Goal: Task Accomplishment & Management: Manage account settings

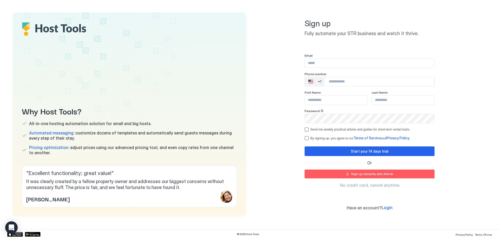
click at [313, 66] on input "Input Field" at bounding box center [369, 63] width 129 height 9
type input "**********"
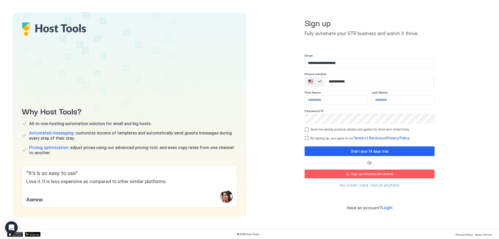
type input "**********"
type input "****"
type input "*****"
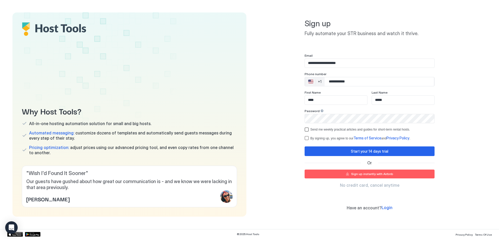
click at [310, 130] on div "Send me weekly practical articles and guides for short-term rental hosts." at bounding box center [370, 129] width 130 height 4
click at [309, 138] on div "termsPrivacy" at bounding box center [307, 138] width 4 height 4
click at [319, 149] on button "Start your 14 days trial" at bounding box center [370, 151] width 130 height 10
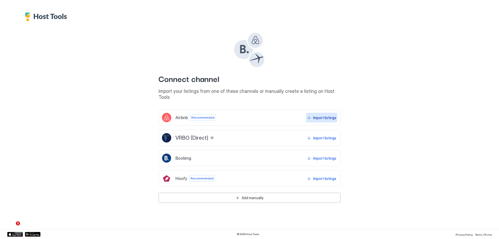
click at [319, 115] on div "Import listings" at bounding box center [324, 117] width 23 height 5
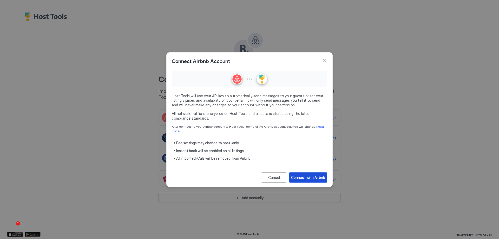
click at [299, 177] on div "Connect with Airbnb" at bounding box center [308, 177] width 34 height 5
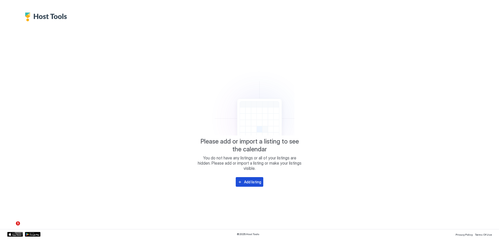
click at [248, 182] on div "Add listing" at bounding box center [252, 181] width 17 height 5
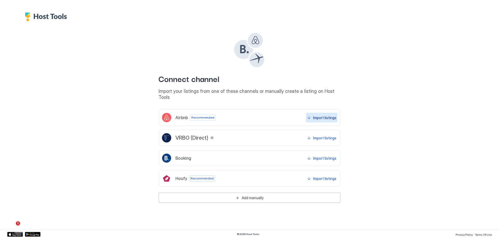
click at [334, 115] on div "Import listings" at bounding box center [324, 117] width 23 height 5
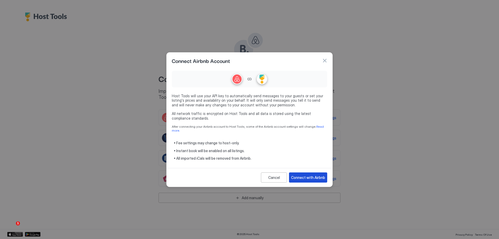
click at [305, 175] on div "Connect with Airbnb" at bounding box center [308, 177] width 34 height 5
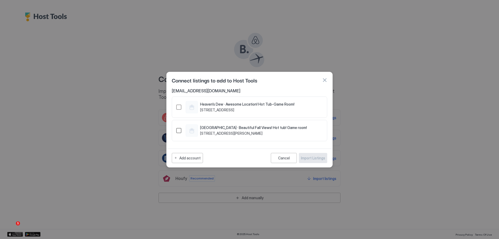
click at [177, 131] on div "712413672245781934" at bounding box center [178, 130] width 5 height 5
click at [308, 159] on div "Import Listings" at bounding box center [313, 157] width 24 height 5
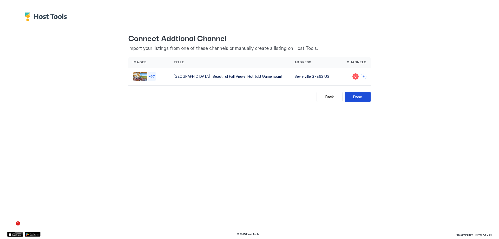
click at [362, 100] on button "Done" at bounding box center [358, 97] width 26 height 10
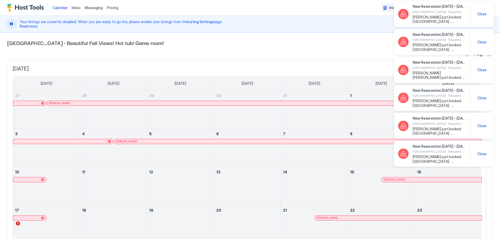
click at [479, 16] on span "Close" at bounding box center [481, 14] width 9 height 5
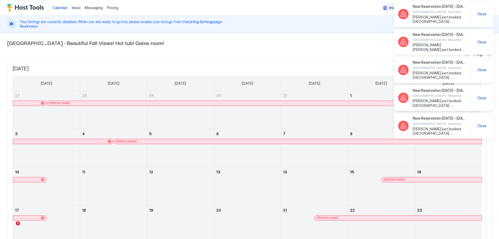
click at [479, 16] on span "Close" at bounding box center [481, 14] width 9 height 5
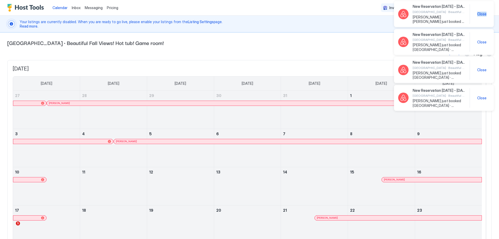
click at [479, 16] on span "Close" at bounding box center [481, 14] width 9 height 5
click at [479, 15] on span "Close" at bounding box center [481, 14] width 9 height 5
click at [481, 15] on span "Close" at bounding box center [481, 14] width 9 height 5
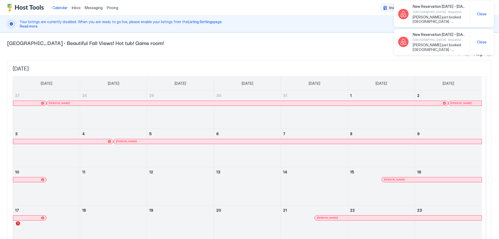
click at [481, 15] on span "Close" at bounding box center [481, 14] width 9 height 5
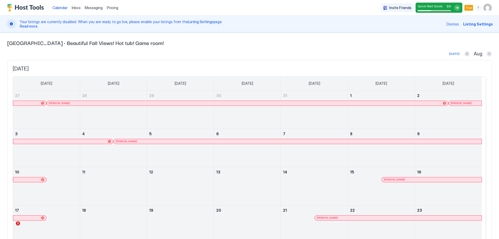
click at [481, 15] on div "Invite Friends Quick Start Guide 2 / 5 Trial JS" at bounding box center [436, 7] width 111 height 15
click at [485, 11] on img "User profile" at bounding box center [488, 8] width 8 height 8
click at [458, 28] on div "Settings" at bounding box center [455, 29] width 66 height 9
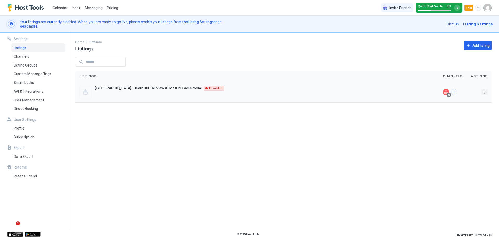
click at [485, 92] on button "More options" at bounding box center [484, 92] width 6 height 6
click at [468, 123] on span "Connect Channel" at bounding box center [474, 124] width 26 height 4
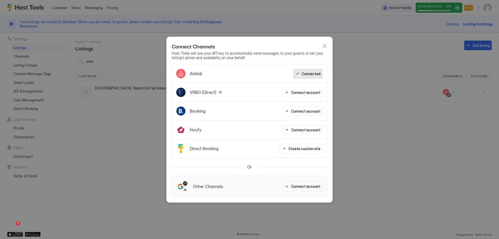
click at [325, 46] on button "button" at bounding box center [324, 45] width 5 height 5
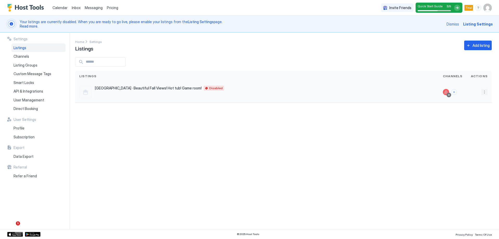
click at [483, 90] on button "More options" at bounding box center [484, 92] width 6 height 6
click at [470, 132] on span "Airbnb Settings" at bounding box center [472, 133] width 23 height 4
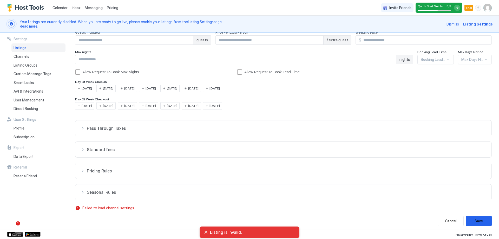
scroll to position [78, 0]
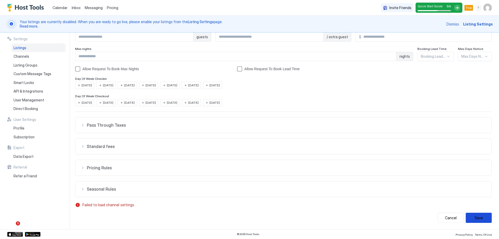
click at [468, 217] on button "Save" at bounding box center [479, 218] width 26 height 10
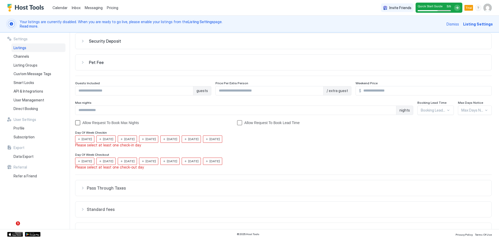
click at [78, 122] on div "allowRTBAboveMaxNights" at bounding box center [77, 122] width 5 height 5
click at [76, 122] on icon "allowRTBAboveMaxNights" at bounding box center [78, 123] width 4 height 4
click at [85, 138] on span "[DATE]" at bounding box center [87, 139] width 10 height 5
click at [110, 137] on span "[DATE]" at bounding box center [108, 139] width 10 height 5
click at [137, 139] on div "Wednesday" at bounding box center [127, 138] width 19 height 7
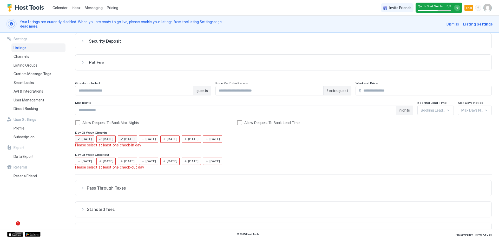
click at [156, 138] on span "Thursday" at bounding box center [151, 139] width 10 height 5
click at [177, 140] on div "Friday" at bounding box center [169, 138] width 19 height 7
drag, startPoint x: 206, startPoint y: 138, endPoint x: 211, endPoint y: 138, distance: 5.2
click at [199, 138] on span "Saturday" at bounding box center [193, 139] width 10 height 5
click at [220, 137] on span "Sunday" at bounding box center [215, 139] width 10 height 5
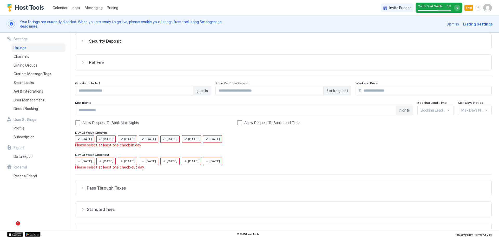
click at [88, 141] on span "Monday" at bounding box center [87, 139] width 10 height 5
click at [112, 143] on div "Tuesday" at bounding box center [105, 138] width 19 height 7
drag, startPoint x: 129, startPoint y: 160, endPoint x: 137, endPoint y: 160, distance: 8.3
click at [129, 141] on span "Wednesday" at bounding box center [129, 139] width 10 height 5
drag, startPoint x: 157, startPoint y: 161, endPoint x: 176, endPoint y: 161, distance: 19.2
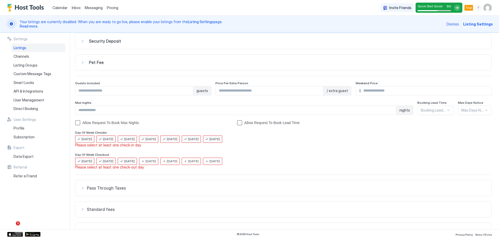
click at [156, 141] on span "Thursday" at bounding box center [151, 139] width 10 height 5
drag, startPoint x: 177, startPoint y: 161, endPoint x: 192, endPoint y: 160, distance: 15.1
click at [177, 143] on div "Friday" at bounding box center [169, 138] width 19 height 7
click at [198, 141] on span "Saturday" at bounding box center [193, 139] width 10 height 5
drag, startPoint x: 226, startPoint y: 160, endPoint x: 246, endPoint y: 162, distance: 20.7
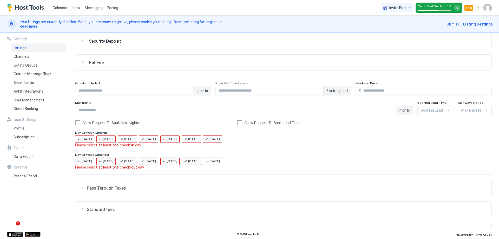
click at [220, 141] on span "Sunday" at bounding box center [215, 139] width 10 height 5
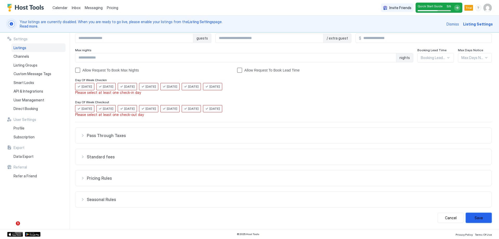
click at [471, 214] on button "Save" at bounding box center [479, 218] width 26 height 10
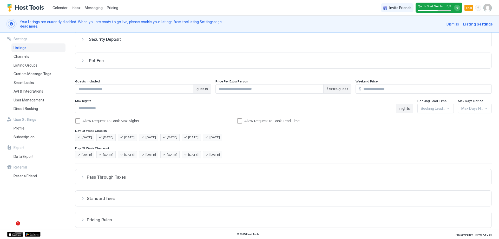
scroll to position [0, 0]
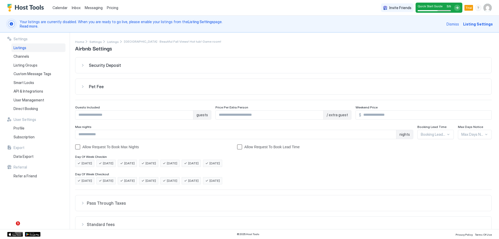
click at [19, 48] on span "Listings" at bounding box center [20, 47] width 13 height 5
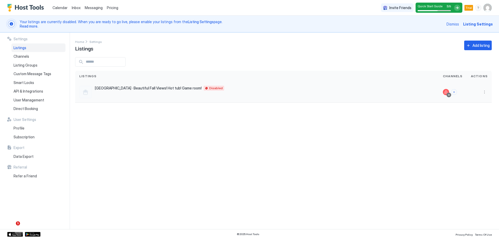
click at [143, 87] on span "[GEOGRAPHIC_DATA] · Beautiful Fall Views! Hot tub! Game room!" at bounding box center [148, 88] width 107 height 5
click at [486, 94] on button "More options" at bounding box center [484, 92] width 6 height 6
click at [475, 116] on span "Listing Settings" at bounding box center [472, 116] width 23 height 4
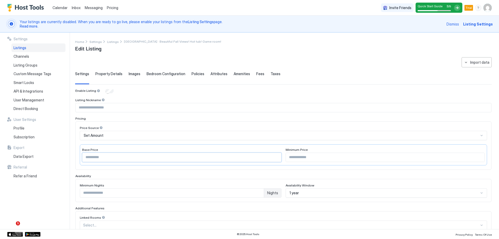
drag, startPoint x: 104, startPoint y: 159, endPoint x: 68, endPoint y: 159, distance: 36.1
click at [68, 159] on div "**********" at bounding box center [249, 130] width 499 height 197
type input "***"
click at [297, 159] on input "Input Field" at bounding box center [385, 157] width 199 height 9
type input "***"
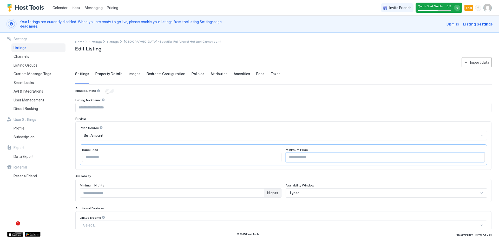
click at [115, 77] on div "Property Details" at bounding box center [108, 77] width 27 height 13
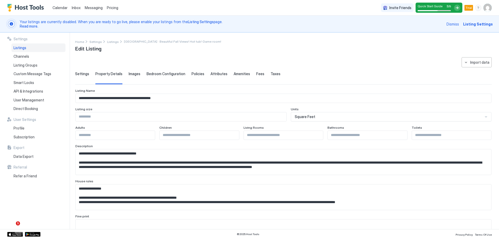
click at [86, 78] on div "Settings" at bounding box center [82, 77] width 14 height 13
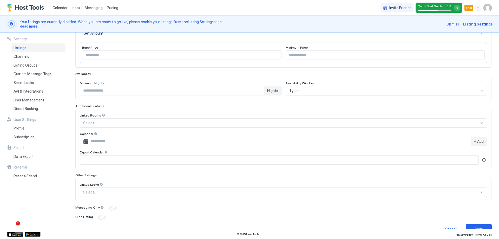
scroll to position [113, 0]
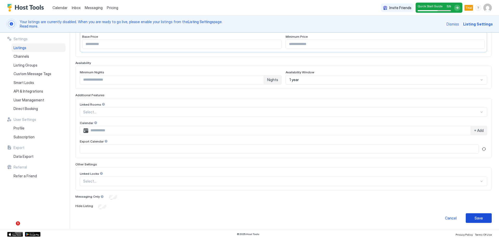
drag, startPoint x: 474, startPoint y: 217, endPoint x: 321, endPoint y: 152, distance: 166.5
click at [475, 217] on div "Save" at bounding box center [479, 217] width 8 height 5
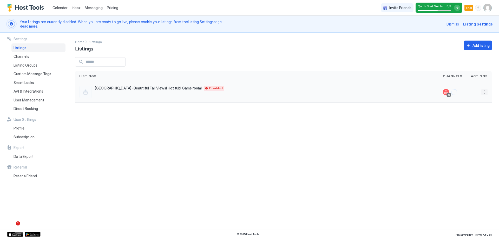
click at [486, 92] on button "More options" at bounding box center [484, 92] width 6 height 6
drag, startPoint x: 482, startPoint y: 115, endPoint x: 181, endPoint y: 104, distance: 301.0
click at [482, 115] on span "Listing Settings" at bounding box center [472, 116] width 23 height 4
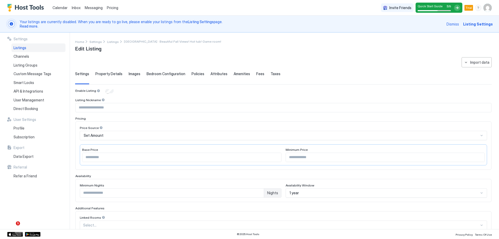
type input "***"
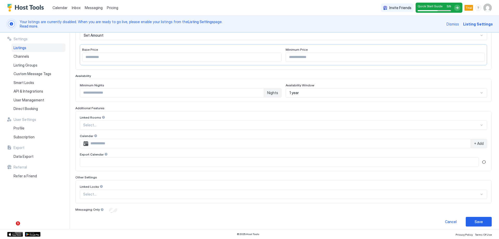
scroll to position [104, 0]
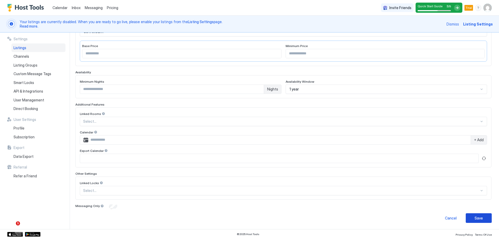
click at [475, 216] on div "Save" at bounding box center [479, 217] width 8 height 5
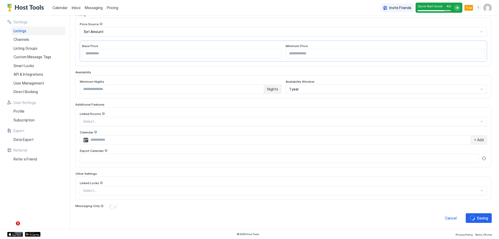
scroll to position [87, 0]
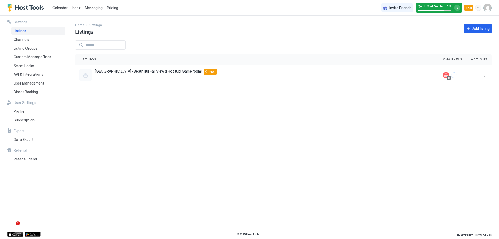
click at [88, 9] on span "Messaging" at bounding box center [94, 7] width 18 height 4
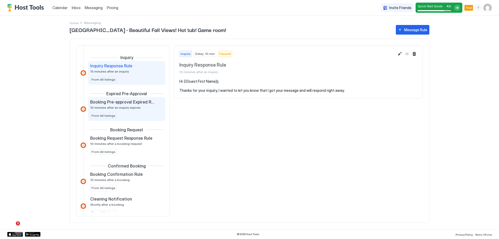
click at [126, 107] on span "10 minutes after an inquiry expires" at bounding box center [115, 108] width 50 height 4
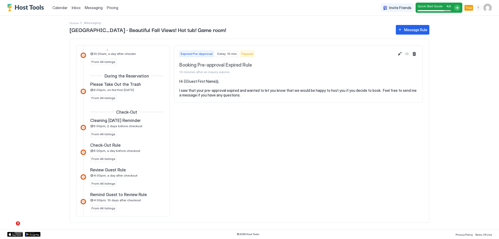
scroll to position [208, 0]
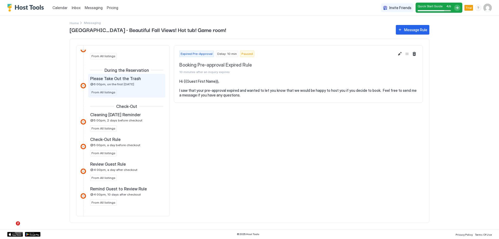
click at [129, 88] on div "Please Take Out the Trash @6:00pm, on the first Thursday From All listings" at bounding box center [126, 85] width 73 height 19
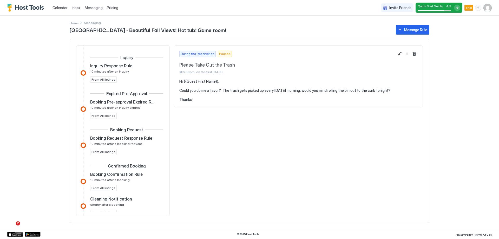
click at [93, 10] on div "Messaging" at bounding box center [94, 8] width 22 height 10
click at [487, 9] on img "User profile" at bounding box center [488, 8] width 8 height 8
click at [433, 29] on div "Settings" at bounding box center [438, 29] width 20 height 5
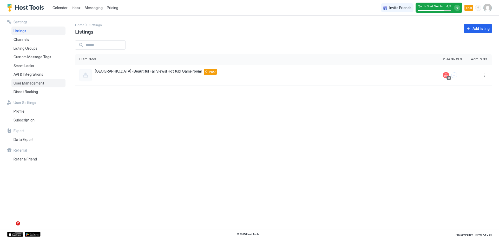
click at [28, 86] on div "User Management" at bounding box center [38, 83] width 54 height 9
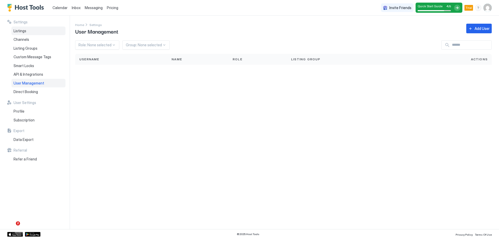
click at [24, 32] on span "Listings" at bounding box center [20, 31] width 13 height 5
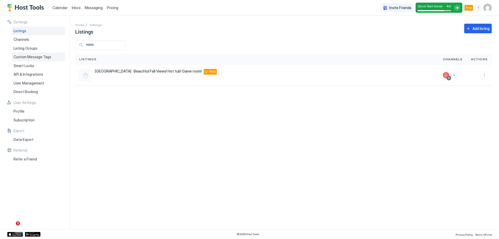
click at [30, 58] on span "Custom Message Tags" at bounding box center [33, 57] width 38 height 5
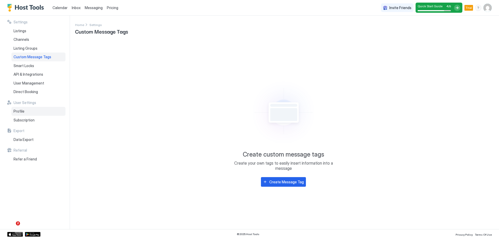
click at [30, 113] on div "Profile" at bounding box center [38, 111] width 54 height 9
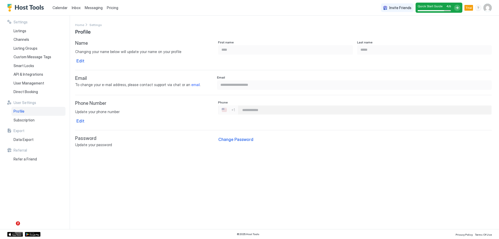
click at [486, 10] on img "User profile" at bounding box center [488, 8] width 8 height 8
click at [435, 29] on span "Settings" at bounding box center [441, 29] width 14 height 5
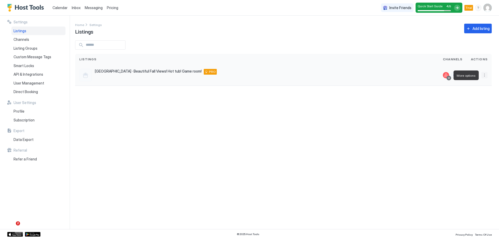
click at [484, 73] on button "More options" at bounding box center [484, 75] width 6 height 6
click at [472, 100] on span "Listing Settings" at bounding box center [472, 99] width 23 height 4
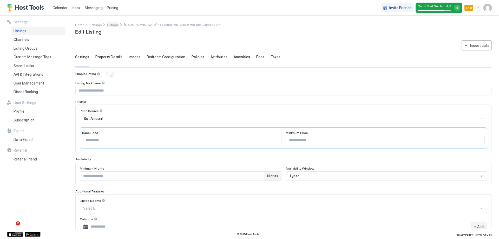
click at [112, 25] on span "Listings" at bounding box center [113, 25] width 12 height 4
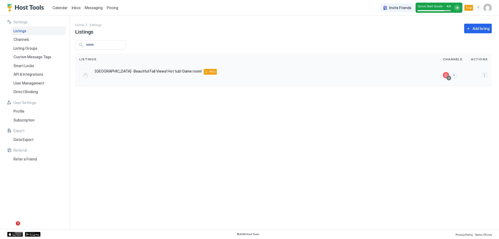
click at [485, 74] on button "More options" at bounding box center [484, 75] width 6 height 6
click at [475, 84] on span "Messaging" at bounding box center [469, 83] width 17 height 4
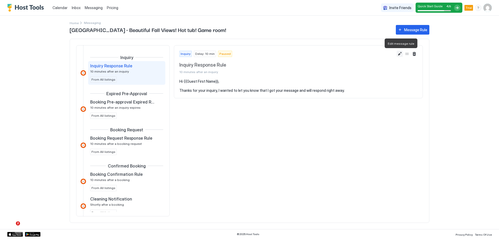
click at [399, 54] on button "Edit message rule" at bounding box center [400, 54] width 6 height 6
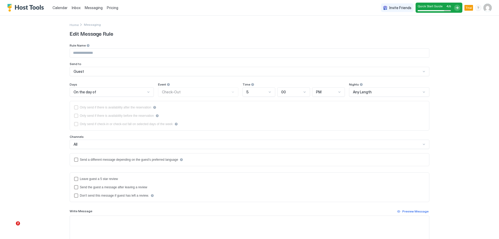
type input "**********"
type textarea "**********"
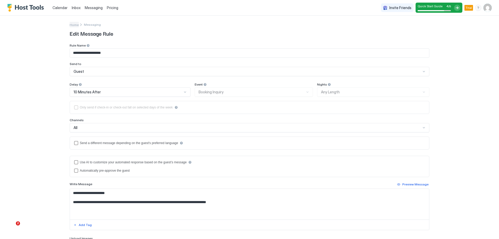
click at [73, 24] on span "Home" at bounding box center [74, 25] width 9 height 4
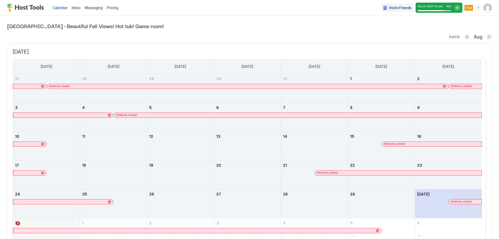
click at [77, 9] on span "Inbox" at bounding box center [76, 7] width 9 height 4
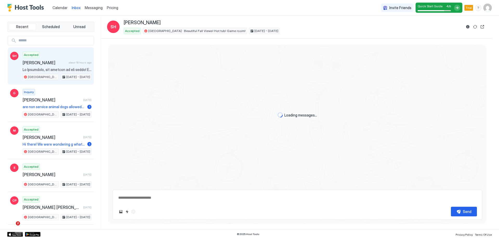
scroll to position [464, 0]
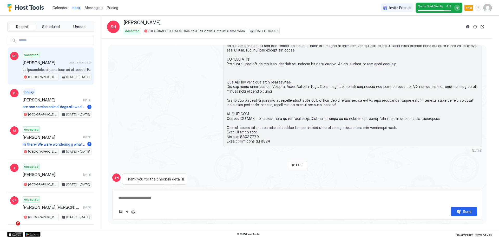
type textarea "*"
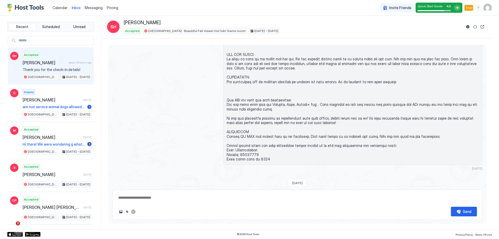
scroll to position [438, 0]
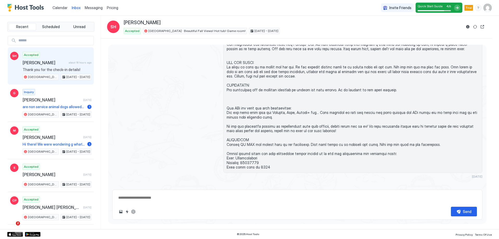
click at [96, 6] on span "Messaging" at bounding box center [94, 7] width 18 height 4
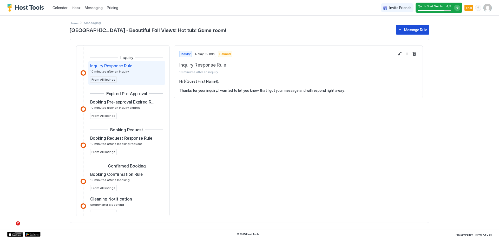
click at [406, 32] on button "Message Rule" at bounding box center [413, 30] width 34 height 10
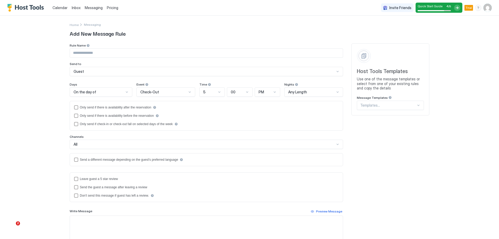
click at [90, 71] on div "Guest" at bounding box center [204, 71] width 261 height 5
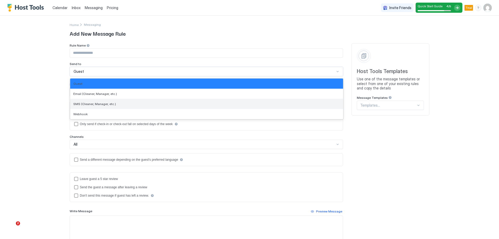
click at [109, 106] on div "SMS (Cleaner, Manager, etc.)" at bounding box center [206, 104] width 273 height 10
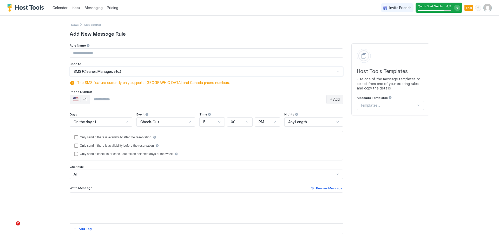
click at [81, 120] on span "On the day of" at bounding box center [85, 122] width 23 height 5
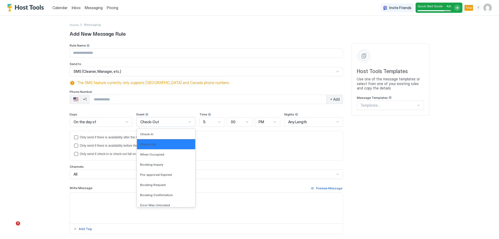
click at [155, 124] on div "Check-Out" at bounding box center [165, 121] width 59 height 9
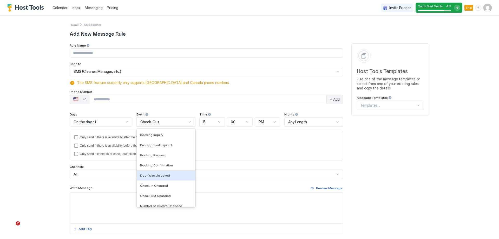
scroll to position [0, 0]
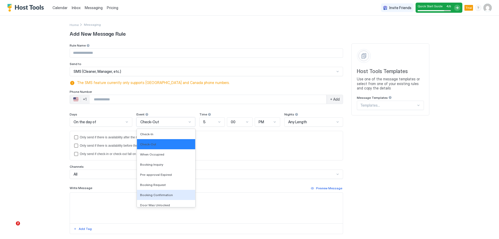
click at [37, 151] on div "Calendar Inbox Messaging Pricing Invite Friends Quick Start Guide 4 / 5 Trial J…" at bounding box center [249, 119] width 499 height 239
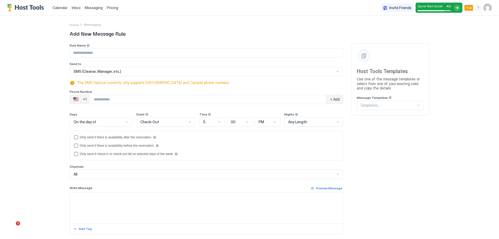
click at [64, 12] on div "Calendar" at bounding box center [59, 8] width 19 height 10
click at [61, 8] on span "Calendar" at bounding box center [60, 7] width 15 height 4
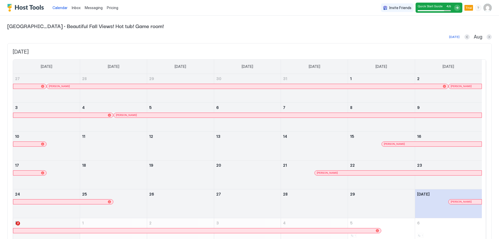
click at [10, 7] on img "Host Tools Logo" at bounding box center [26, 8] width 39 height 8
click at [31, 9] on img "Host Tools Logo" at bounding box center [26, 8] width 39 height 8
click at [484, 8] on img "User profile" at bounding box center [488, 8] width 8 height 8
click at [431, 29] on span "Settings" at bounding box center [437, 29] width 14 height 5
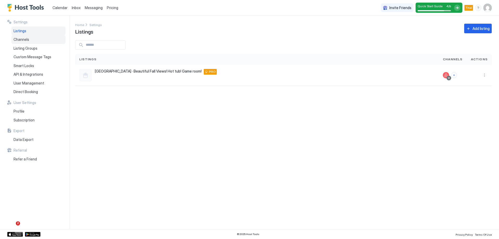
click at [30, 40] on div "Channels" at bounding box center [38, 39] width 54 height 9
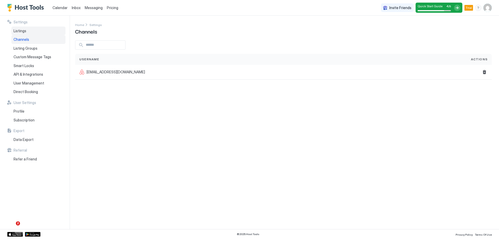
click at [31, 32] on div "Listings" at bounding box center [38, 31] width 54 height 9
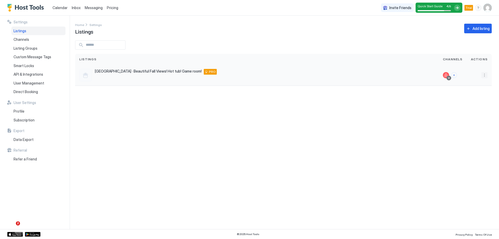
click at [486, 75] on button "More options" at bounding box center [484, 75] width 6 height 6
click at [478, 110] on div "Connect Channel" at bounding box center [471, 107] width 36 height 8
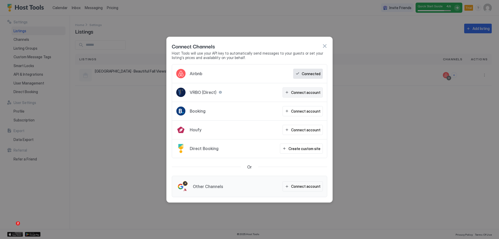
click at [316, 95] on div "Connect account" at bounding box center [305, 92] width 29 height 5
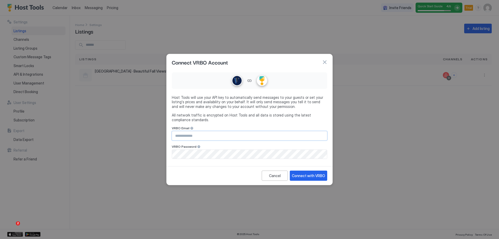
click at [242, 139] on input "Input Field" at bounding box center [249, 135] width 155 height 9
type input "**********"
click at [314, 174] on div "Connect with VRBO" at bounding box center [308, 175] width 33 height 5
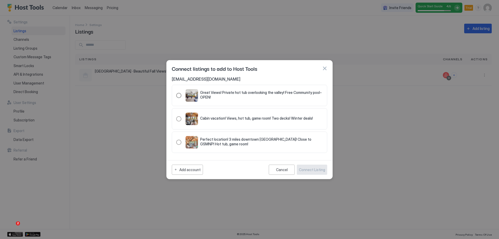
click at [233, 100] on div "Great Views! Private hot tub overlooking the valley! Free Community pool-OPEN!" at bounding box center [261, 95] width 123 height 10
click at [308, 170] on div "Connect Listing" at bounding box center [312, 169] width 26 height 5
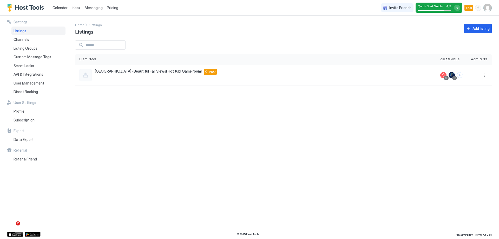
click at [64, 9] on span "Calendar" at bounding box center [60, 7] width 15 height 4
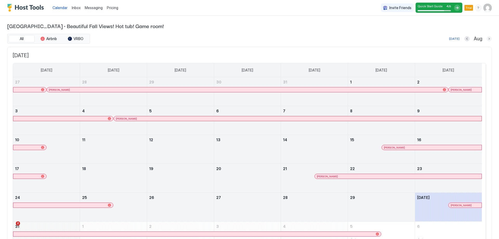
click at [487, 41] on button "Next month" at bounding box center [489, 38] width 5 height 5
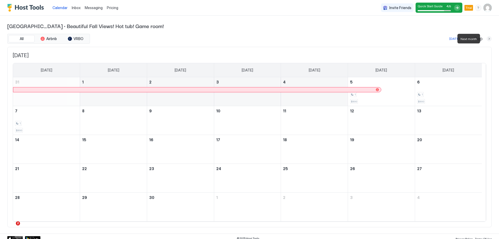
click at [487, 41] on button "Next month" at bounding box center [489, 38] width 5 height 5
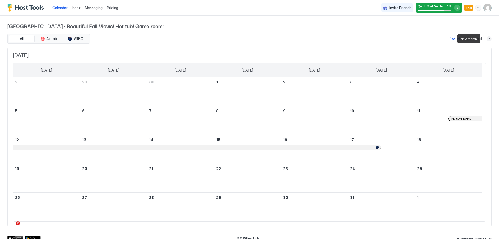
click at [487, 41] on button "Next month" at bounding box center [489, 38] width 5 height 5
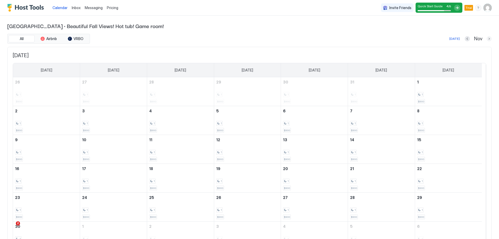
click at [487, 39] on button "Next month" at bounding box center [489, 38] width 5 height 5
click at [45, 38] on button "Airbnb" at bounding box center [49, 38] width 26 height 7
click at [77, 40] on span "VRBO" at bounding box center [79, 38] width 10 height 5
click at [18, 37] on button "All" at bounding box center [22, 38] width 26 height 7
click at [8, 6] on img "Host Tools Logo" at bounding box center [26, 8] width 39 height 8
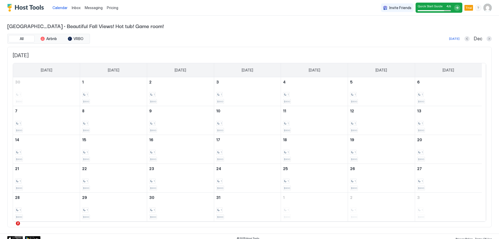
click at [29, 6] on img "Host Tools Logo" at bounding box center [26, 8] width 39 height 8
click at [486, 8] on img "User profile" at bounding box center [488, 8] width 8 height 8
click at [457, 32] on div "Settings" at bounding box center [455, 29] width 66 height 9
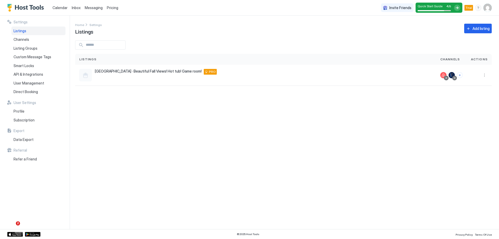
click at [29, 33] on div "Listings" at bounding box center [38, 31] width 54 height 9
click at [481, 30] on div "Add listing" at bounding box center [481, 28] width 17 height 5
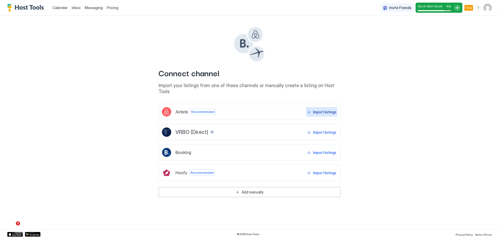
click at [325, 109] on div "Import listings" at bounding box center [324, 111] width 23 height 5
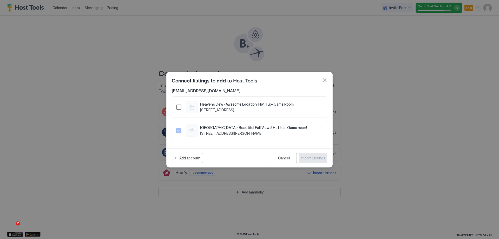
click at [179, 106] on div "52207708" at bounding box center [178, 107] width 5 height 5
click at [304, 156] on div "Import Listings" at bounding box center [313, 157] width 24 height 5
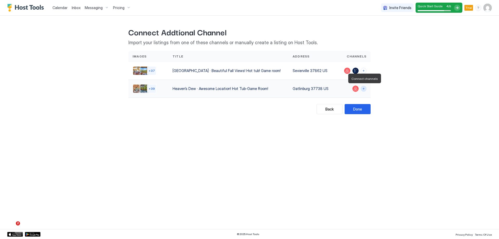
click at [365, 91] on button "Connect channels" at bounding box center [364, 89] width 6 height 6
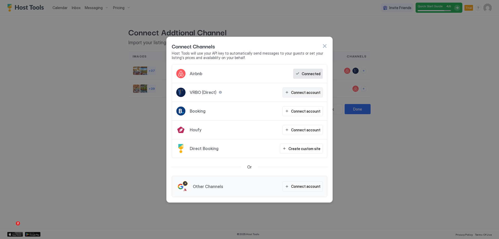
click at [312, 92] on div "Connect account" at bounding box center [305, 92] width 29 height 5
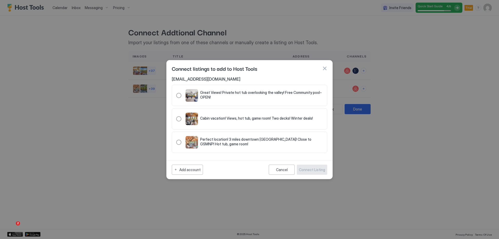
click at [325, 68] on button "button" at bounding box center [324, 68] width 5 height 5
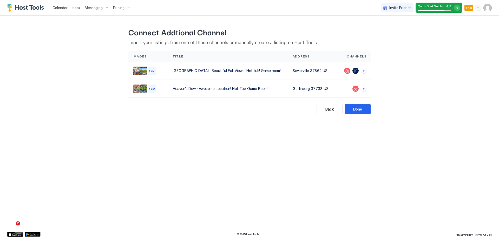
click at [66, 9] on span "Calendar" at bounding box center [60, 7] width 15 height 4
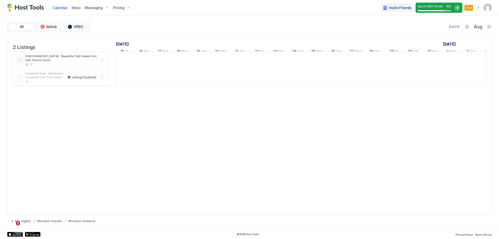
scroll to position [0, 289]
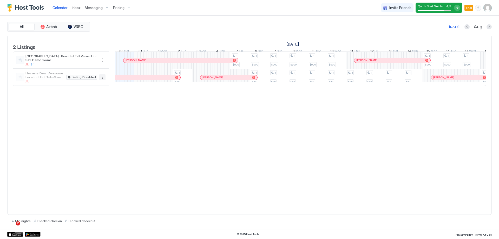
click at [102, 80] on button "More options" at bounding box center [102, 77] width 6 height 6
click at [96, 106] on span "Listing Settings" at bounding box center [93, 105] width 23 height 4
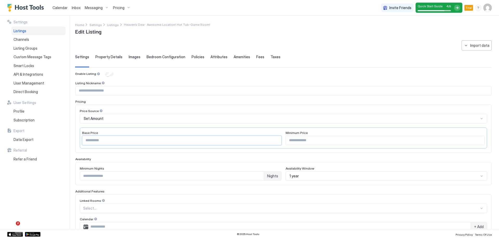
drag, startPoint x: 106, startPoint y: 142, endPoint x: 69, endPoint y: 140, distance: 37.7
click at [69, 140] on div "**********" at bounding box center [249, 122] width 499 height 213
type input "***"
click at [333, 143] on input "Input Field" at bounding box center [385, 140] width 199 height 9
type input "***"
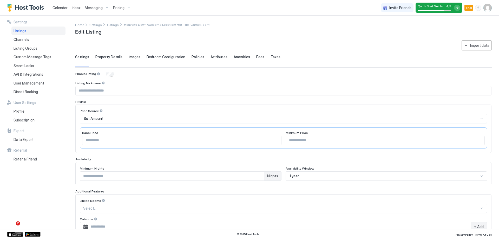
scroll to position [87, 0]
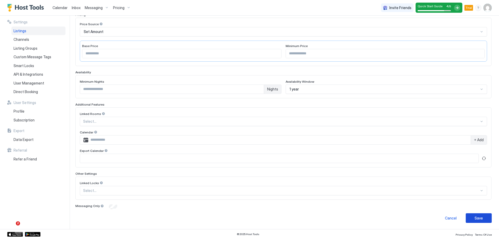
click at [480, 218] on button "Save" at bounding box center [479, 218] width 26 height 10
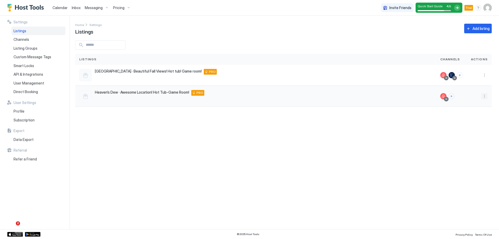
click at [484, 96] on button "More options" at bounding box center [484, 96] width 6 height 6
click at [474, 110] on div "Pricing" at bounding box center [471, 112] width 36 height 8
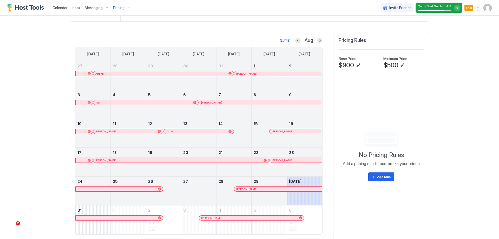
scroll to position [156, 0]
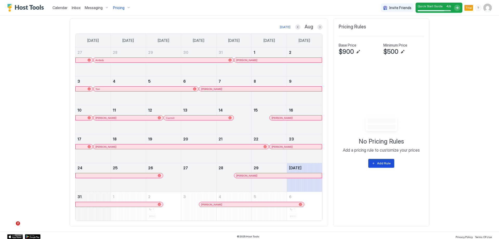
click at [386, 166] on button "Add Rule" at bounding box center [381, 163] width 26 height 9
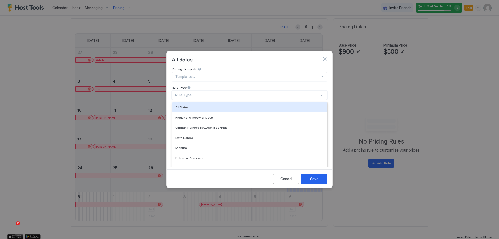
click at [225, 93] on div "Rule Type..." at bounding box center [247, 95] width 144 height 5
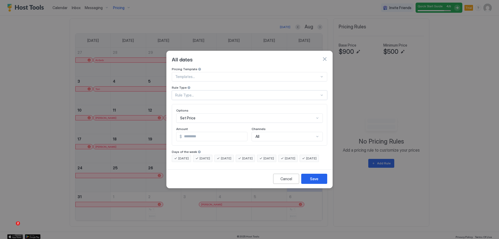
click at [225, 93] on div "Rule Type..." at bounding box center [247, 95] width 144 height 5
click at [289, 181] on div "Cancel" at bounding box center [287, 178] width 12 height 5
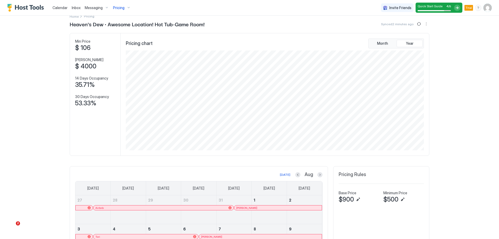
scroll to position [0, 0]
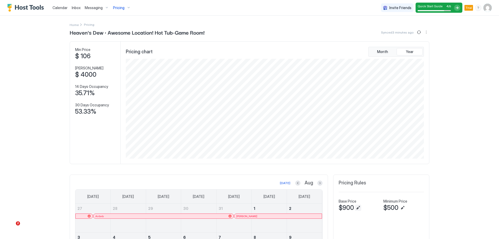
click at [355, 207] on button "Edit" at bounding box center [358, 208] width 6 height 6
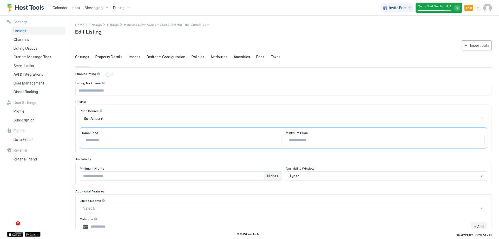
type input "***"
click at [186, 141] on input "***" at bounding box center [181, 140] width 199 height 9
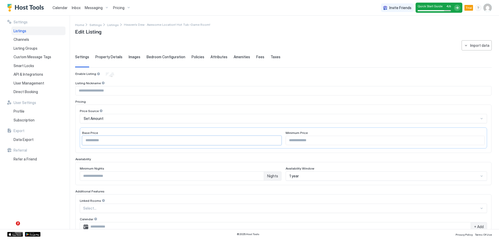
type input "***"
drag, startPoint x: 294, startPoint y: 139, endPoint x: 272, endPoint y: 141, distance: 22.2
click at [273, 141] on div "Base Price *** Minimum Price ***" at bounding box center [283, 137] width 407 height 21
type input "***"
type input "*"
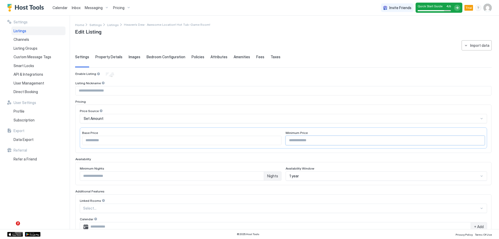
click at [257, 174] on input "*" at bounding box center [172, 176] width 184 height 9
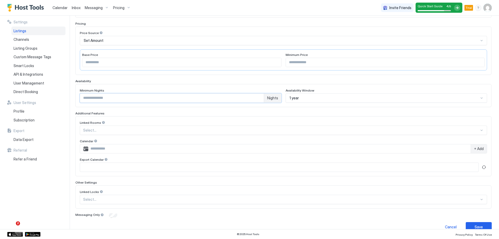
scroll to position [87, 0]
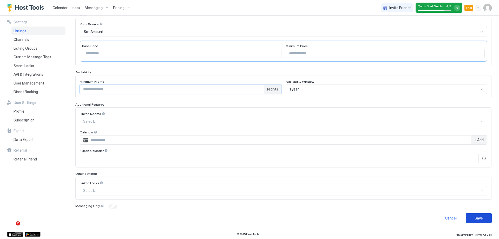
click at [473, 215] on button "Save" at bounding box center [479, 218] width 26 height 10
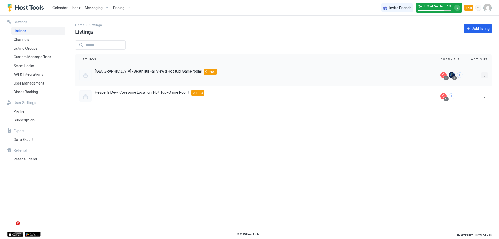
click at [483, 74] on button "More options" at bounding box center [484, 75] width 6 height 6
click at [466, 93] on div "Pricing" at bounding box center [471, 91] width 36 height 8
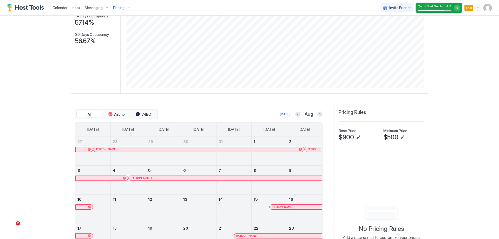
scroll to position [78, 0]
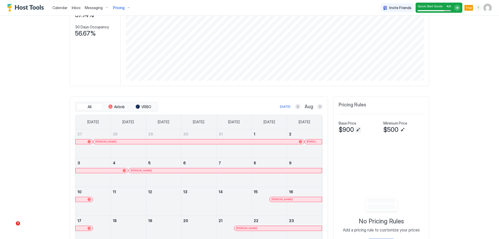
click at [357, 131] on button "Edit" at bounding box center [358, 130] width 6 height 6
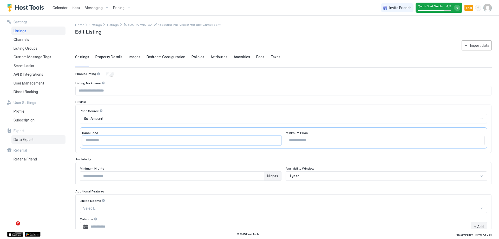
drag, startPoint x: 103, startPoint y: 140, endPoint x: 67, endPoint y: 140, distance: 35.9
click at [58, 142] on div "**********" at bounding box center [249, 122] width 499 height 213
type input "***"
drag, startPoint x: 301, startPoint y: 141, endPoint x: 239, endPoint y: 140, distance: 61.6
click at [239, 140] on div "Base Price *** Minimum Price ***" at bounding box center [283, 137] width 407 height 21
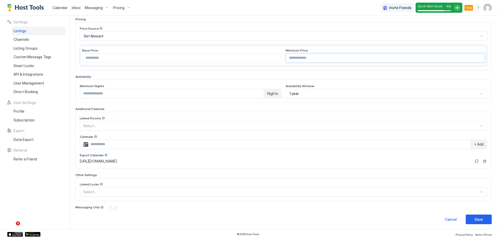
scroll to position [84, 0]
type input "***"
click at [264, 92] on div "Nights" at bounding box center [272, 92] width 17 height 9
click at [253, 93] on input "*" at bounding box center [172, 92] width 184 height 9
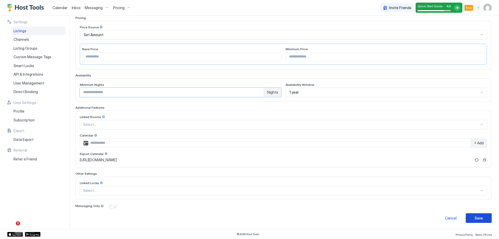
type input "*"
click at [475, 218] on div "Save" at bounding box center [479, 217] width 8 height 5
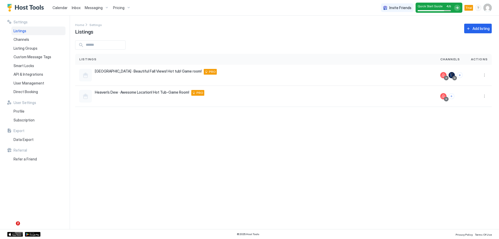
click at [60, 8] on span "Calendar" at bounding box center [60, 7] width 15 height 4
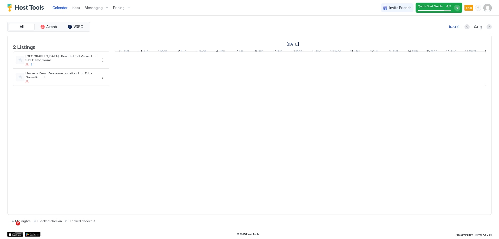
scroll to position [0, 289]
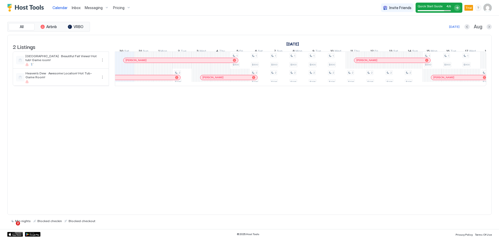
click at [74, 8] on span "Inbox" at bounding box center [76, 7] width 9 height 4
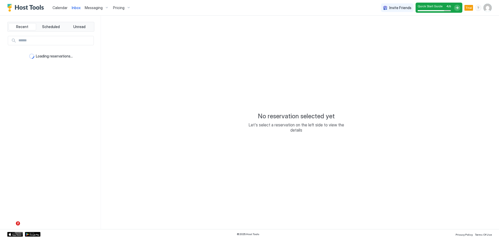
click at [58, 9] on span "Calendar" at bounding box center [60, 7] width 15 height 4
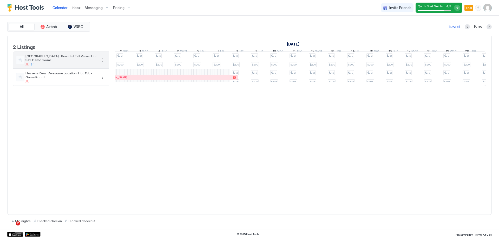
click at [55, 66] on div "[GEOGRAPHIC_DATA] · Beautiful Fall Views! Hot tub! Game room!" at bounding box center [61, 60] width 72 height 12
click at [101, 63] on button "More options" at bounding box center [102, 60] width 6 height 6
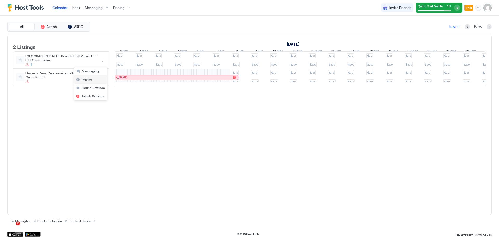
click at [93, 78] on div "Pricing" at bounding box center [90, 79] width 33 height 8
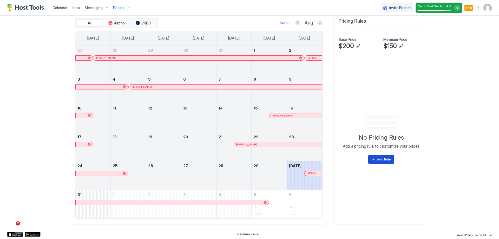
click at [375, 162] on button "Add Rule" at bounding box center [381, 159] width 26 height 9
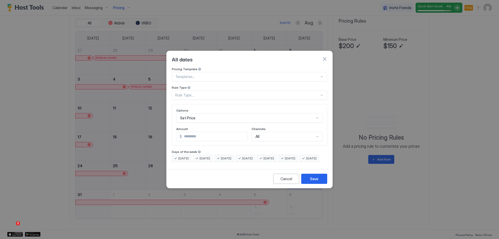
click at [279, 93] on div "Rule Type..." at bounding box center [249, 94] width 155 height 9
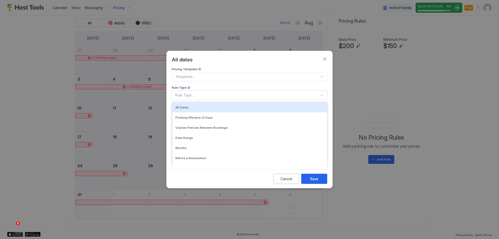
drag, startPoint x: 242, startPoint y: 53, endPoint x: 278, endPoint y: 57, distance: 36.2
click at [242, 55] on div "All dates" at bounding box center [249, 59] width 155 height 8
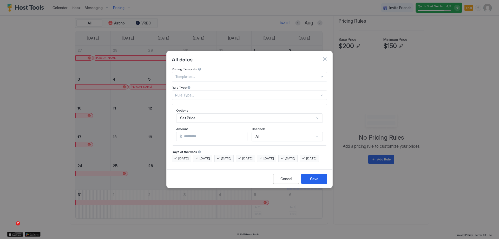
click at [324, 56] on button "button" at bounding box center [324, 58] width 5 height 5
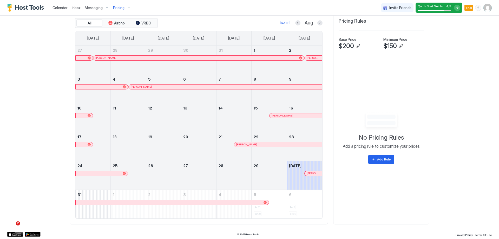
click at [125, 7] on div "Pricing" at bounding box center [122, 7] width 22 height 9
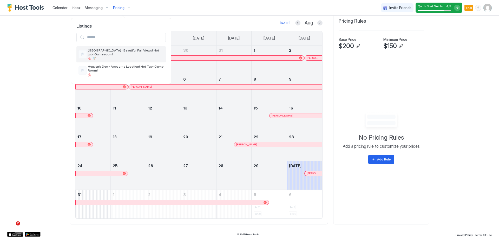
click at [127, 53] on div "[GEOGRAPHIC_DATA] · Beautiful Fall Views! Hot tub! Game room!" at bounding box center [126, 54] width 76 height 12
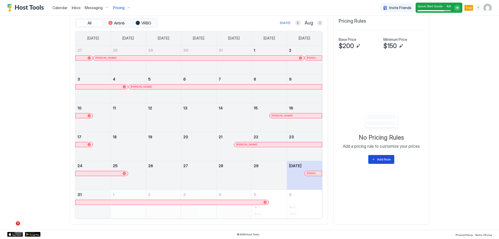
click at [387, 162] on button "Add Rule" at bounding box center [381, 159] width 26 height 9
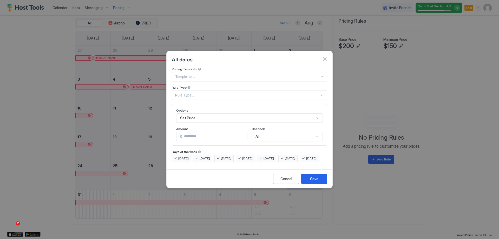
click at [186, 74] on div at bounding box center [247, 76] width 144 height 5
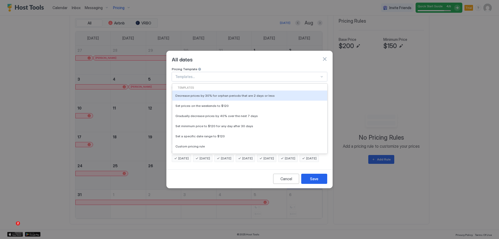
click at [325, 56] on button "button" at bounding box center [324, 58] width 5 height 5
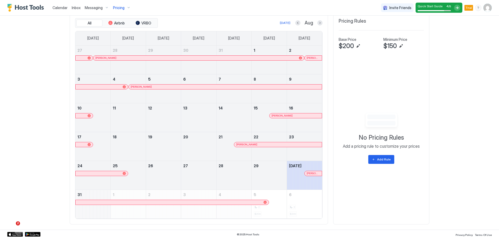
click at [484, 6] on img "User profile" at bounding box center [488, 8] width 8 height 8
click at [458, 28] on div "Settings" at bounding box center [455, 29] width 66 height 9
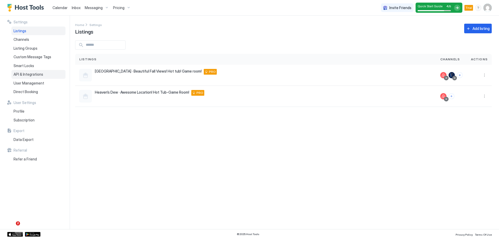
click at [34, 74] on span "API & Integrations" at bounding box center [29, 74] width 30 height 5
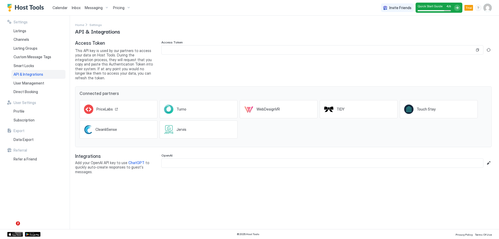
click at [118, 102] on div "PriceLabs" at bounding box center [119, 109] width 78 height 18
click at [434, 51] on input "Input Field" at bounding box center [318, 49] width 313 height 9
click at [477, 50] on button "Copy" at bounding box center [477, 49] width 5 height 5
click at [219, 48] on input "Input Field" at bounding box center [318, 49] width 313 height 9
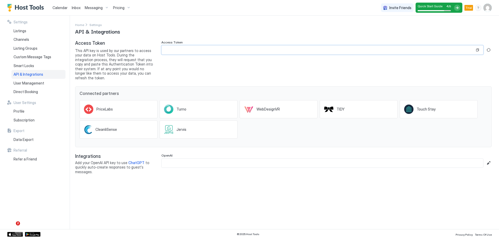
click at [219, 48] on input "Input Field" at bounding box center [318, 49] width 313 height 9
click at [489, 50] on button "Generate new token" at bounding box center [489, 50] width 6 height 6
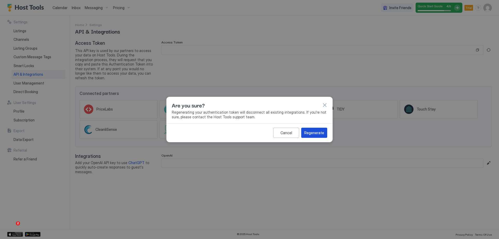
click at [313, 132] on div "Regenerate" at bounding box center [314, 132] width 20 height 5
type input "**********"
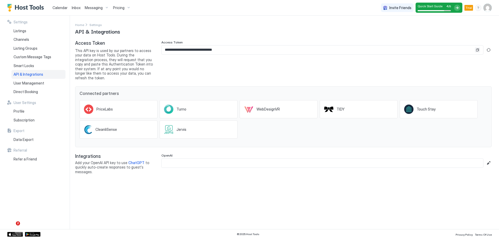
click at [476, 52] on button "Copy" at bounding box center [477, 49] width 5 height 5
drag, startPoint x: 61, startPoint y: 9, endPoint x: 100, endPoint y: 7, distance: 39.1
click at [61, 9] on span "Calendar" at bounding box center [60, 7] width 15 height 4
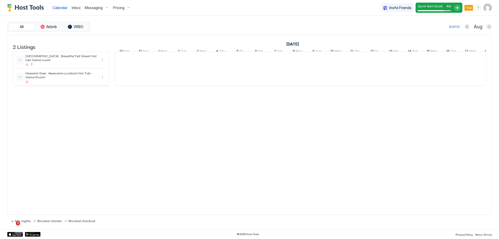
scroll to position [0, 289]
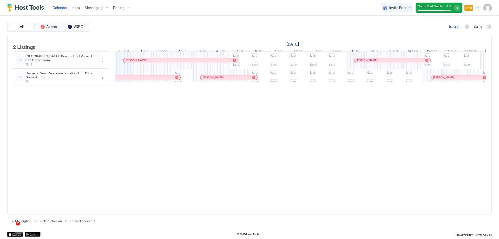
click at [447, 8] on div "Quick Start Guide 4 / 5" at bounding box center [434, 7] width 33 height 7
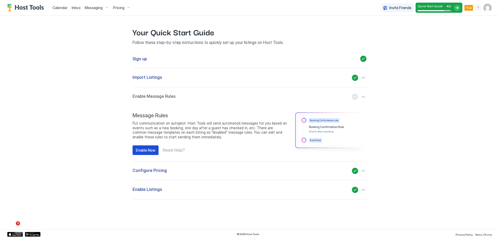
click at [144, 148] on div "Enable Now" at bounding box center [145, 149] width 19 height 5
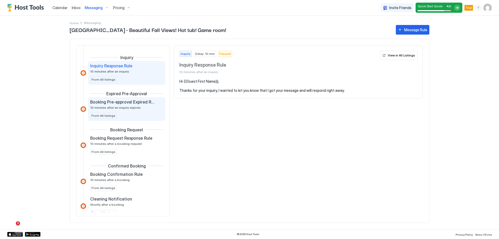
click at [126, 107] on span "10 minutes after an inquiry expires" at bounding box center [115, 108] width 50 height 4
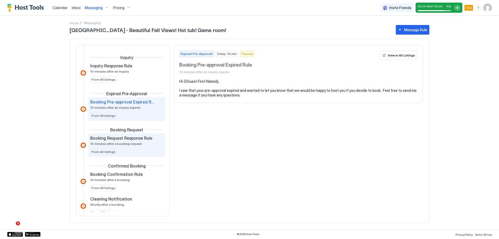
click at [130, 137] on span "Booking Request Response Rule" at bounding box center [121, 137] width 62 height 5
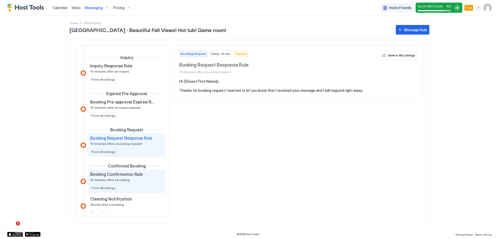
click at [138, 175] on span "Booking Confirmation Rule" at bounding box center [116, 174] width 53 height 5
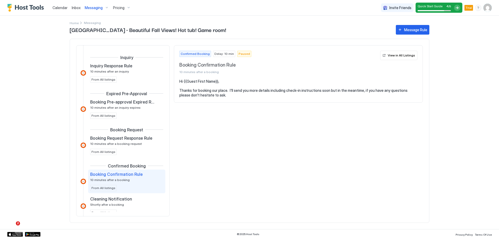
click at [63, 6] on span "Calendar" at bounding box center [60, 7] width 15 height 4
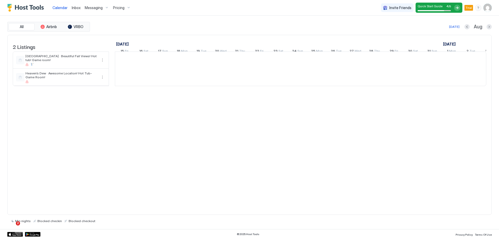
scroll to position [0, 289]
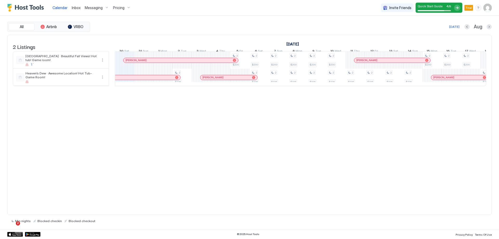
click at [120, 9] on span "Pricing" at bounding box center [118, 7] width 11 height 5
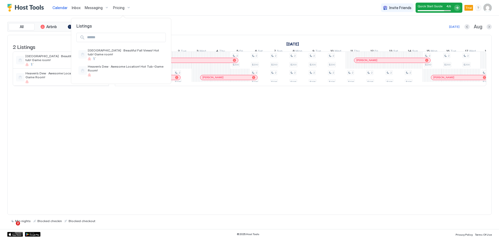
click at [374, 172] on div at bounding box center [249, 119] width 499 height 239
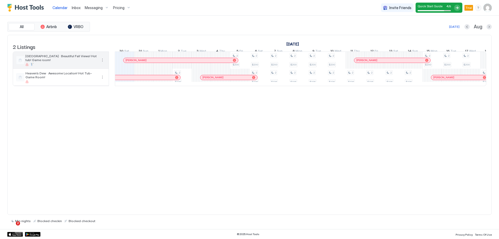
click at [103, 63] on button "More options" at bounding box center [102, 60] width 6 height 6
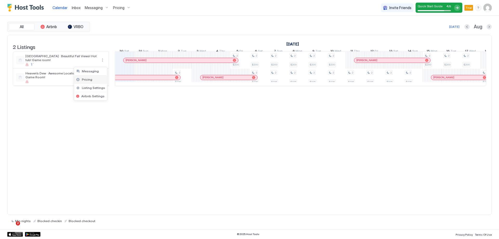
click at [89, 79] on span "Pricing" at bounding box center [87, 79] width 10 height 4
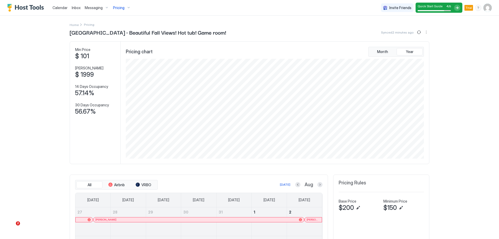
click at [484, 9] on img "User profile" at bounding box center [488, 8] width 8 height 8
click at [443, 28] on span "Settings" at bounding box center [437, 29] width 14 height 5
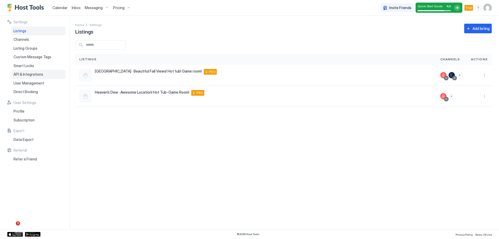
click at [20, 77] on div "API & Integrations" at bounding box center [38, 74] width 54 height 9
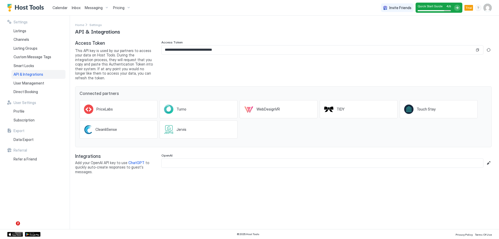
click at [62, 9] on span "Calendar" at bounding box center [60, 7] width 15 height 4
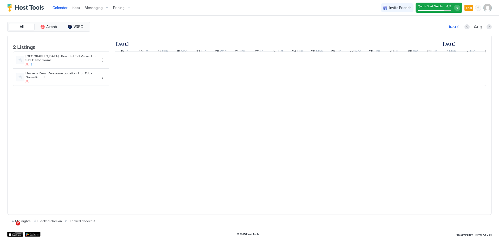
scroll to position [0, 289]
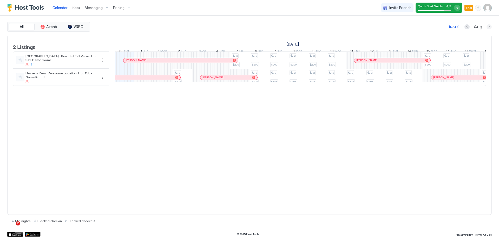
click at [489, 27] on button "Next month" at bounding box center [489, 26] width 5 height 5
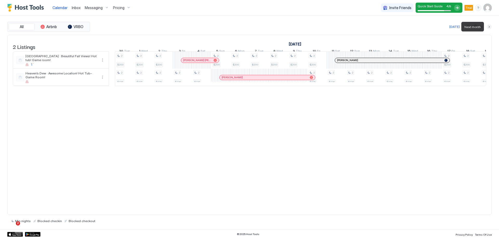
click at [489, 27] on button "Next month" at bounding box center [489, 26] width 5 height 5
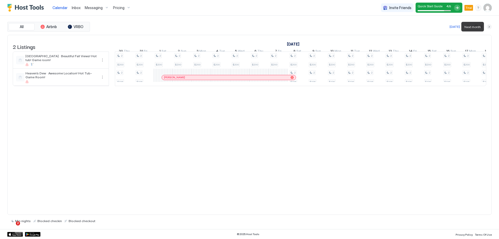
click at [489, 27] on button "Next month" at bounding box center [489, 26] width 5 height 5
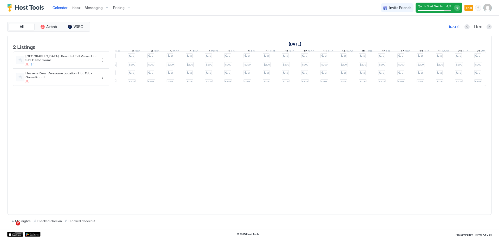
scroll to position [0, 235]
drag, startPoint x: 336, startPoint y: 94, endPoint x: 410, endPoint y: 89, distance: 74.2
click at [410, 86] on table "2 Listings November 2025 December 2025 January 2026 5 Wed 6 Thu 7 Fri 8 Sat 9 S…" at bounding box center [250, 60] width 474 height 51
click at [372, 79] on div "2 $200 2 $200 2 $200 2 $200 2 $196 2 $200 2 $196 2 $200 2 $196 2 $200 2 $196 2 …" at bounding box center [38, 69] width 1135 height 34
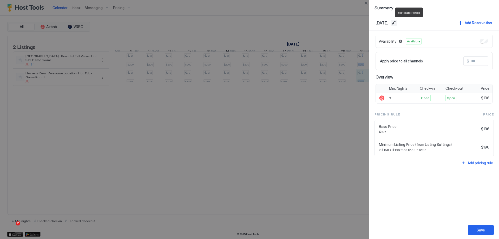
click at [397, 22] on button "Edit date range" at bounding box center [394, 23] width 6 height 6
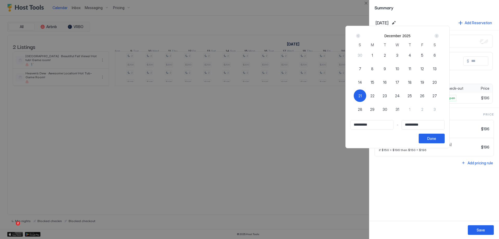
click at [428, 127] on input "**********" at bounding box center [423, 124] width 43 height 9
drag, startPoint x: 434, startPoint y: 127, endPoint x: 407, endPoint y: 127, distance: 27.0
click at [407, 127] on div "**********" at bounding box center [397, 124] width 94 height 9
click at [441, 108] on div "3" at bounding box center [435, 109] width 12 height 12
type input "**********"
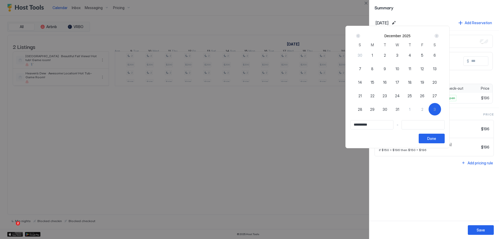
click at [366, 96] on div "21" at bounding box center [360, 95] width 12 height 12
type input "**********"
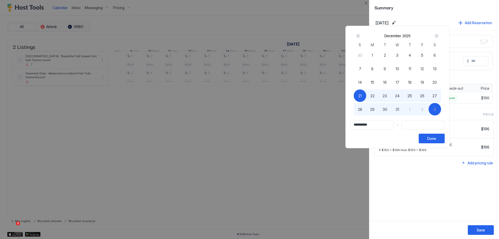
click at [441, 110] on div "3" at bounding box center [435, 109] width 12 height 12
type input "**********"
click at [436, 139] on div "Done" at bounding box center [431, 138] width 9 height 5
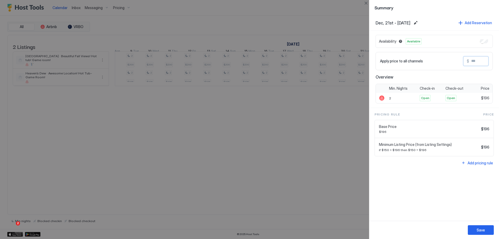
click at [477, 64] on input "Input Field" at bounding box center [490, 61] width 42 height 9
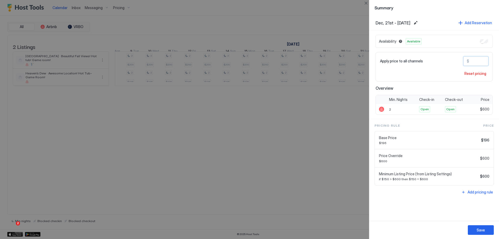
drag, startPoint x: 479, startPoint y: 60, endPoint x: 451, endPoint y: 60, distance: 28.3
click at [451, 60] on div "Apply price to all channels $ ***" at bounding box center [434, 60] width 108 height 9
type input "***"
click at [477, 228] on button "Save" at bounding box center [481, 230] width 26 height 10
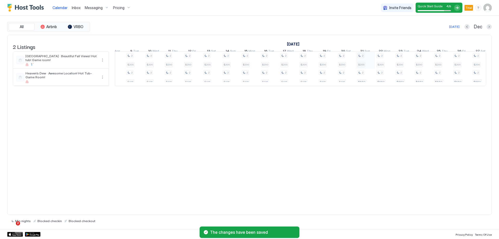
click at [366, 62] on div "2 $200 2 $200 2 $200 2 $200 2 $196 2 $200 2 $196 2 $200 2 $196 2 $200 2 $196 2 …" at bounding box center [38, 69] width 1135 height 34
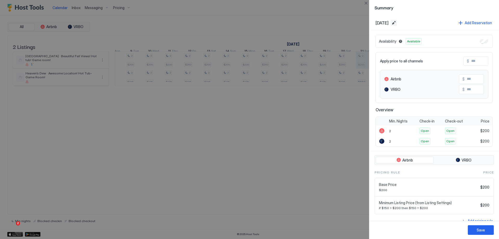
click at [397, 22] on button "Edit date range" at bounding box center [394, 23] width 6 height 6
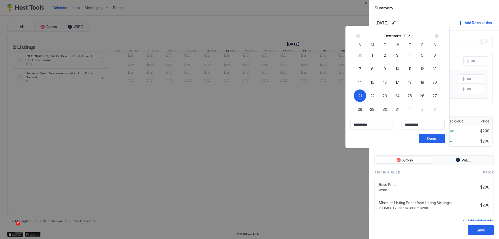
click at [366, 92] on div "21" at bounding box center [360, 95] width 12 height 12
click at [362, 96] on span "21" at bounding box center [359, 95] width 3 height 5
type input "**********"
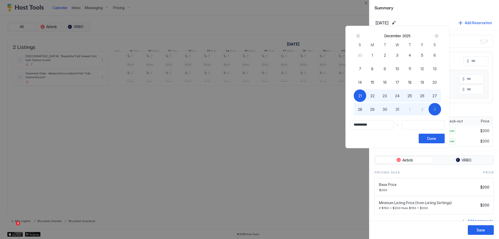
click at [436, 109] on span "3" at bounding box center [435, 109] width 2 height 5
type input "**********"
click at [436, 140] on div "Done" at bounding box center [431, 138] width 9 height 5
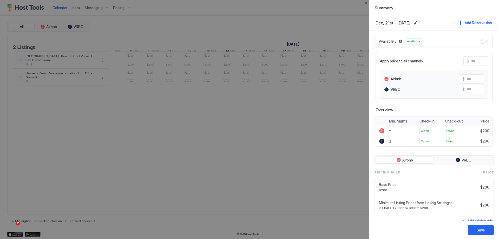
click at [469, 62] on input "Input Field" at bounding box center [490, 61] width 42 height 9
type input "*"
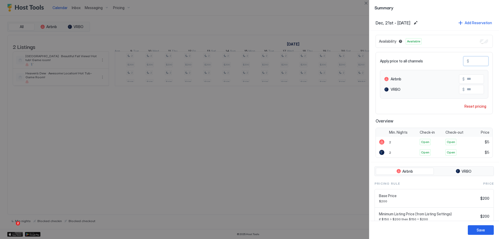
type input "**"
type input "***"
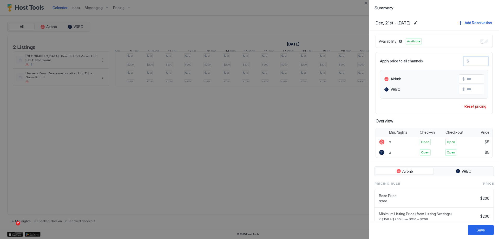
type input "***"
click at [483, 228] on div "Save" at bounding box center [481, 229] width 8 height 5
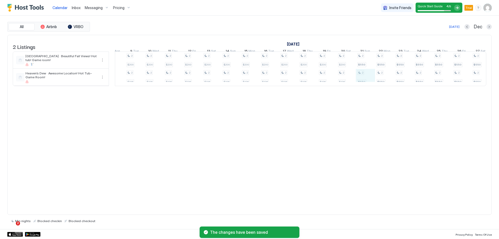
click at [366, 83] on div "2 $200 2 $200 2 $200 2 $200 2 $196 2 $200 2 $196 2 $200 2 $196 2 $200 2 $196 2 …" at bounding box center [38, 69] width 1135 height 34
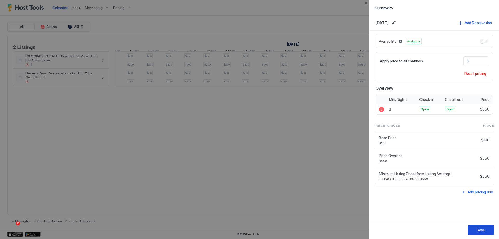
click at [487, 231] on button "Save" at bounding box center [481, 230] width 26 height 10
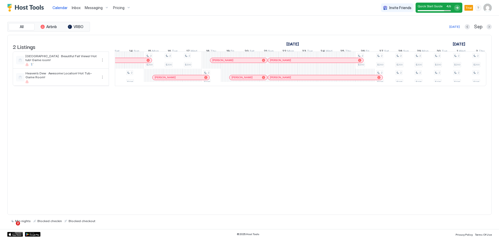
scroll to position [0, 604]
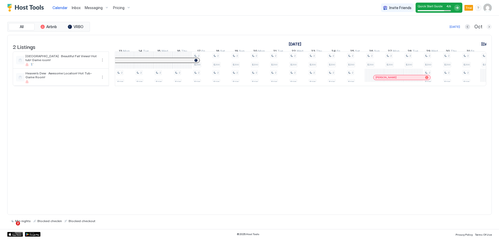
click at [487, 28] on button "Next month" at bounding box center [489, 26] width 5 height 5
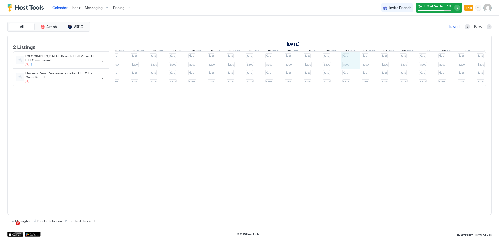
click at [354, 62] on div "2 $200 2 $196 2 $200 2 $196 2 $200 2 $200 2 $200 2 $200 2 $196 2 $200 2 $196 2 …" at bounding box center [331, 69] width 1135 height 34
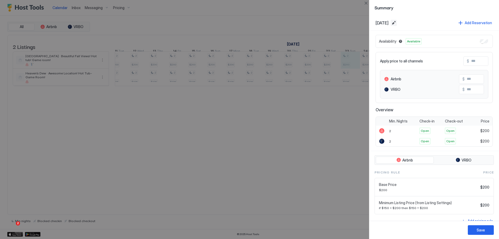
click at [397, 24] on button "Edit date range" at bounding box center [394, 23] width 6 height 6
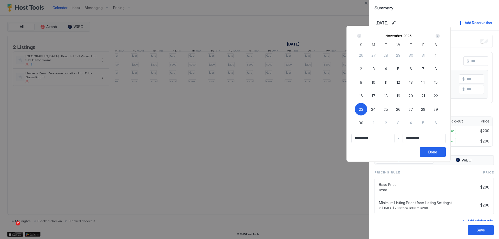
click at [363, 110] on span "23" at bounding box center [361, 109] width 4 height 5
type input "**********"
click at [392, 109] on div "25" at bounding box center [386, 109] width 12 height 12
type input "**********"
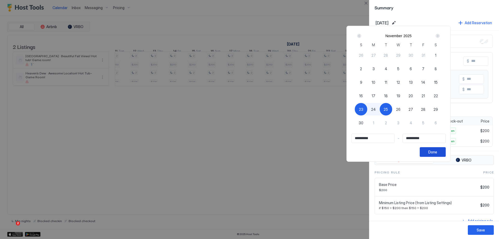
click at [445, 151] on button "Done" at bounding box center [433, 152] width 26 height 10
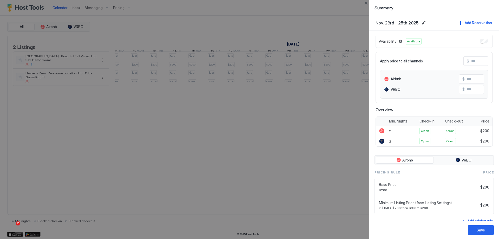
click at [471, 62] on input "Input Field" at bounding box center [490, 61] width 42 height 9
type input "*"
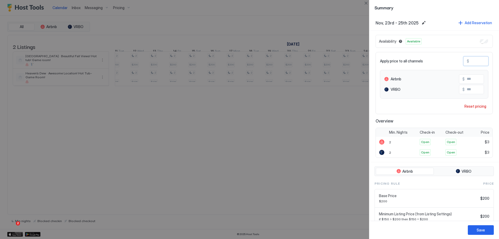
type input "**"
type input "***"
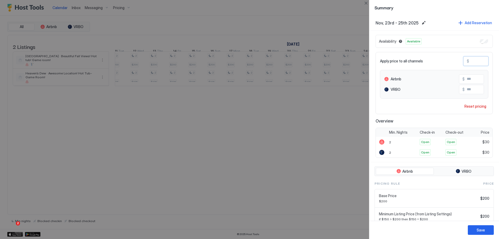
type input "***"
click at [480, 228] on div "Save" at bounding box center [481, 229] width 8 height 5
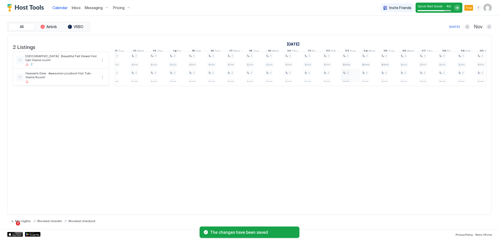
click at [351, 84] on div "2 $200 2 $196 2 $200 2 $196 2 $200 2 $200 2 $200 2 $200 2 $196 2 $200 2 $196 2 …" at bounding box center [331, 69] width 1135 height 34
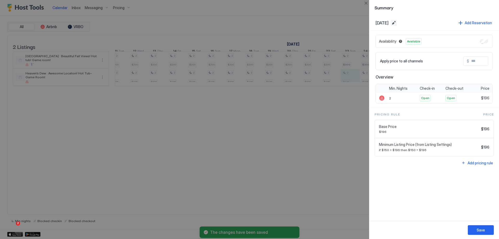
click at [397, 24] on button "Edit date range" at bounding box center [394, 23] width 6 height 6
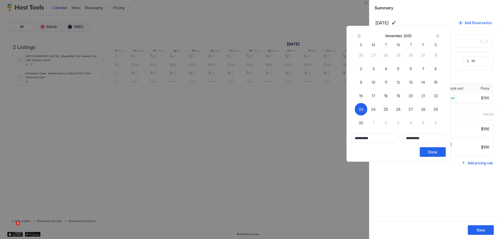
click at [363, 107] on span "23" at bounding box center [361, 109] width 4 height 5
click at [363, 109] on span "23" at bounding box center [361, 109] width 4 height 5
type input "**********"
drag, startPoint x: 399, startPoint y: 109, endPoint x: 408, endPoint y: 114, distance: 9.7
click at [392, 109] on div "25" at bounding box center [386, 109] width 12 height 12
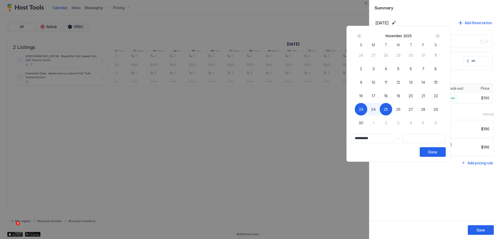
type input "**********"
click at [437, 153] on div "Done" at bounding box center [432, 151] width 9 height 5
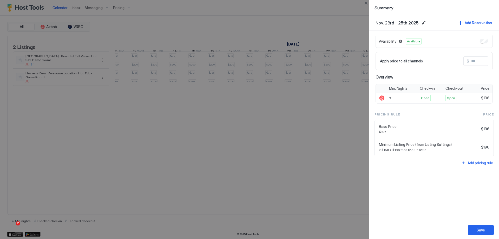
click at [477, 64] on input "Input Field" at bounding box center [490, 61] width 42 height 9
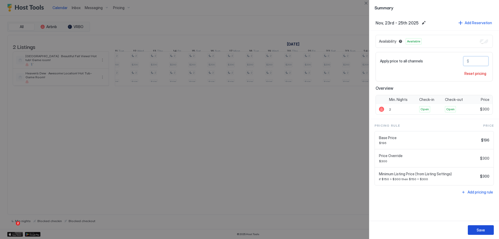
type input "***"
click at [475, 233] on button "Save" at bounding box center [481, 230] width 26 height 10
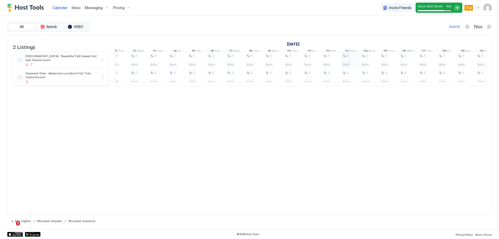
click at [355, 65] on div "2 $200 2 $196 2 $200 2 $196 2 $200 2 $200 2 $200 2 $200 2 $196 2 $200 2 $196 2 …" at bounding box center [331, 69] width 1135 height 34
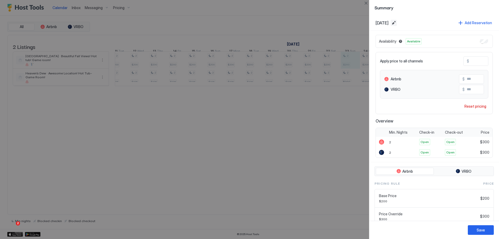
click at [397, 22] on button "Edit date range" at bounding box center [394, 23] width 6 height 6
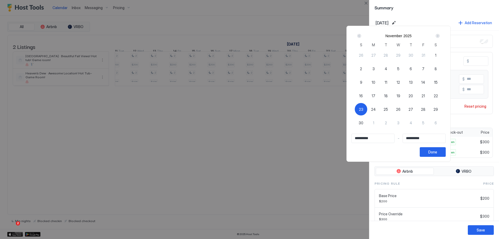
click at [367, 106] on div "23" at bounding box center [361, 109] width 12 height 12
click at [363, 108] on span "23" at bounding box center [361, 109] width 4 height 5
type input "**********"
click at [388, 110] on span "25" at bounding box center [386, 109] width 4 height 5
type input "**********"
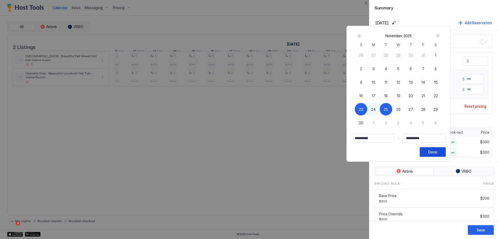
click at [446, 150] on button "Done" at bounding box center [433, 152] width 26 height 10
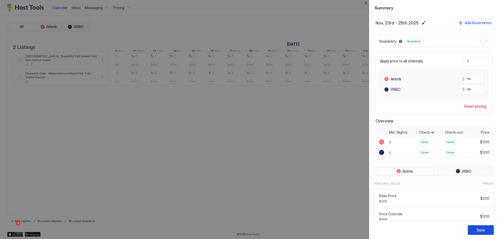
click at [482, 233] on button "Save" at bounding box center [481, 230] width 26 height 10
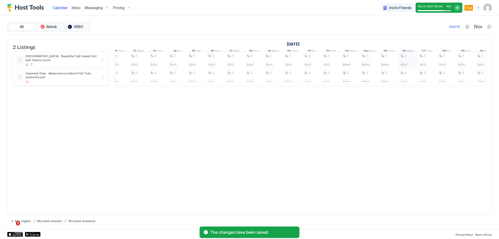
click at [413, 68] on div "2 $200 2 $196 2 $200 2 $196 2 $200 2 $200 2 $200 2 $200 2 $196 2 $200 2 $196 2 …" at bounding box center [331, 69] width 1135 height 34
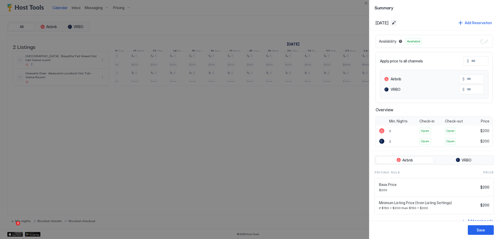
click at [397, 23] on button "Edit date range" at bounding box center [394, 23] width 6 height 6
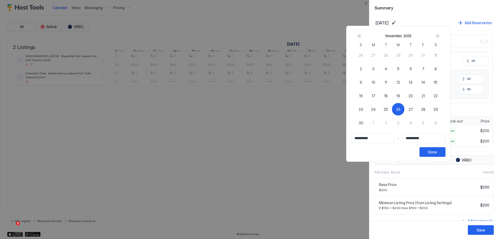
click at [363, 110] on span "23" at bounding box center [361, 109] width 4 height 5
click at [401, 107] on span "26" at bounding box center [398, 109] width 4 height 5
click at [401, 109] on span "26" at bounding box center [398, 109] width 4 height 5
type input "**********"
click at [438, 111] on span "29" at bounding box center [436, 109] width 4 height 5
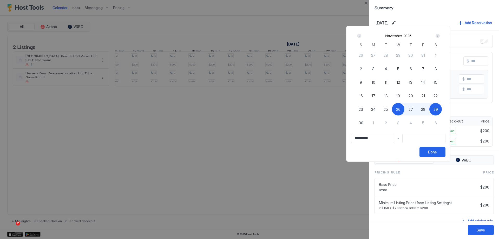
type input "**********"
click at [437, 153] on div "Done" at bounding box center [432, 151] width 9 height 5
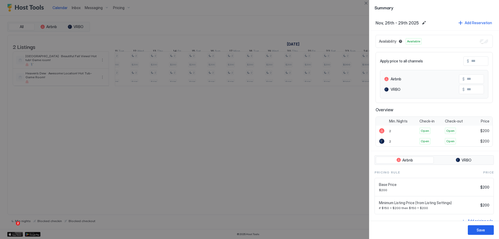
click at [470, 62] on input "Input Field" at bounding box center [490, 61] width 42 height 9
type input "*"
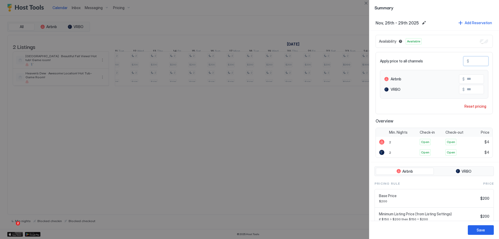
type input "**"
type input "***"
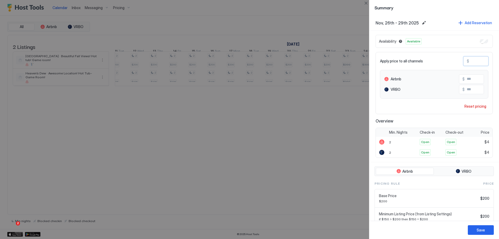
type input "***"
click at [481, 228] on div "Save" at bounding box center [481, 229] width 8 height 5
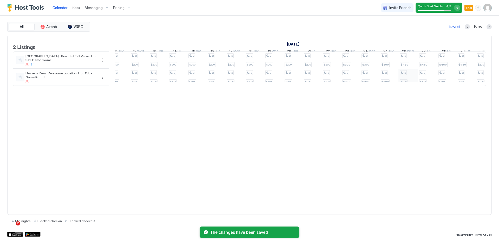
click at [412, 83] on div "2 $200 2 $196 2 $200 2 $196 2 $200 2 $200 2 $200 2 $200 2 $196 2 $200 2 $196 2 …" at bounding box center [331, 69] width 1135 height 34
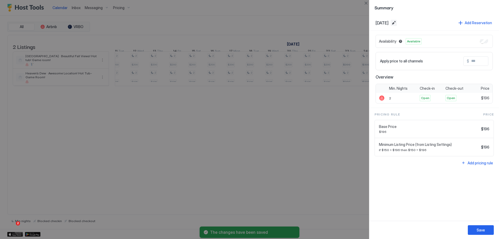
click at [397, 24] on button "Edit date range" at bounding box center [394, 23] width 6 height 6
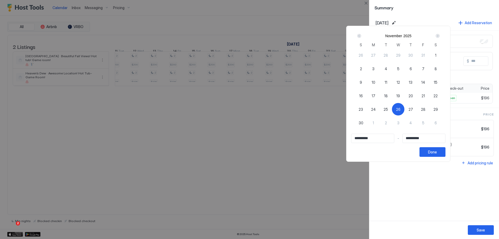
click at [405, 109] on div "26" at bounding box center [398, 109] width 12 height 12
click at [401, 109] on span "26" at bounding box center [398, 109] width 4 height 5
type input "**********"
click at [363, 122] on span "30" at bounding box center [361, 122] width 5 height 5
type input "**********"
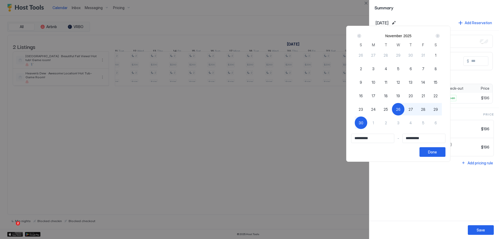
click at [367, 121] on div "30" at bounding box center [361, 122] width 12 height 12
type input "**********"
click at [401, 109] on span "26" at bounding box center [398, 109] width 4 height 5
type input "**********"
click at [442, 107] on div "29" at bounding box center [435, 109] width 12 height 12
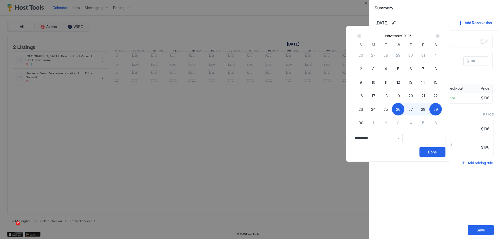
type input "**********"
click at [437, 151] on div "Done" at bounding box center [432, 151] width 9 height 5
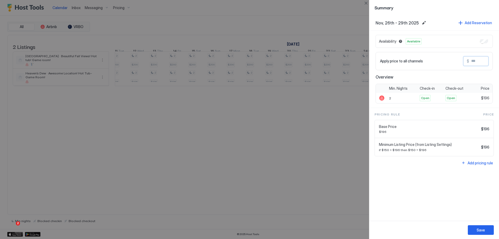
click at [472, 62] on input "Input Field" at bounding box center [490, 61] width 42 height 9
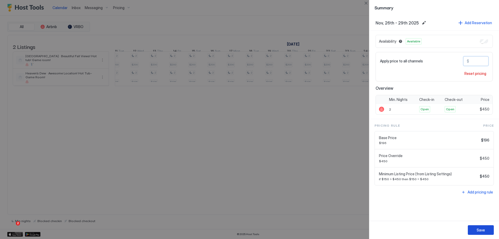
type input "***"
click at [486, 228] on button "Save" at bounding box center [481, 230] width 26 height 10
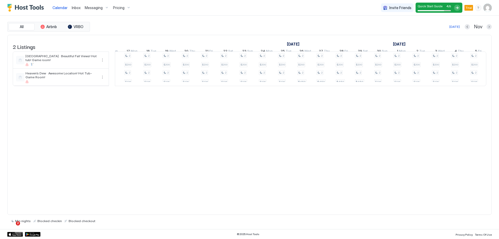
scroll to position [0, 447]
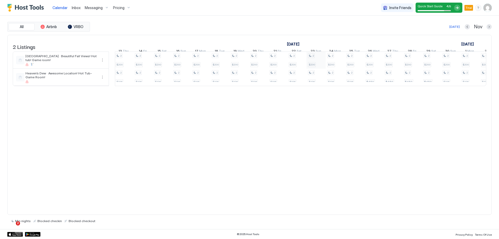
click at [321, 68] on div "2 $200 2 $196 2 $200 2 $196 2 $200 2 $200 2 $200 2 $200 2 $196 2 $200 2 $196 2 …" at bounding box center [296, 69] width 1135 height 34
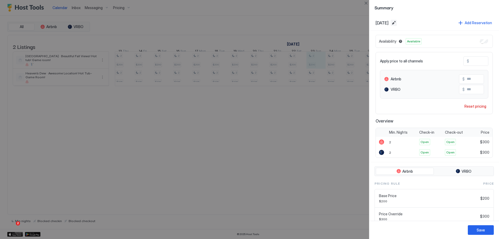
click at [397, 22] on button "Edit date range" at bounding box center [394, 23] width 6 height 6
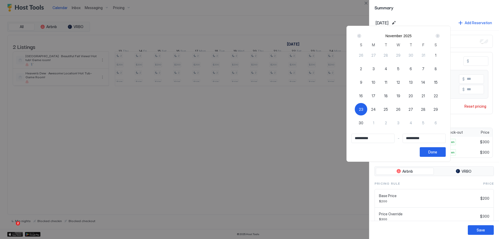
click at [367, 108] on div "23" at bounding box center [361, 109] width 12 height 12
drag, startPoint x: 376, startPoint y: 108, endPoint x: 384, endPoint y: 108, distance: 8.6
click at [367, 108] on div "23" at bounding box center [361, 109] width 12 height 12
type input "**********"
click at [392, 111] on div "25" at bounding box center [386, 109] width 12 height 12
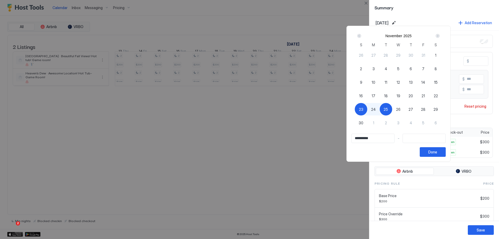
type input "**********"
click at [437, 152] on div "Done" at bounding box center [432, 151] width 9 height 5
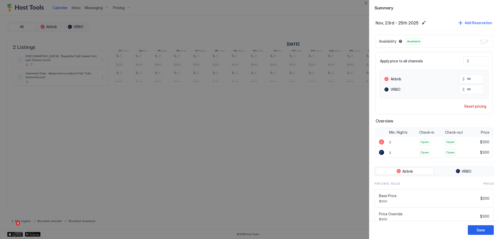
click at [282, 161] on div at bounding box center [249, 119] width 499 height 239
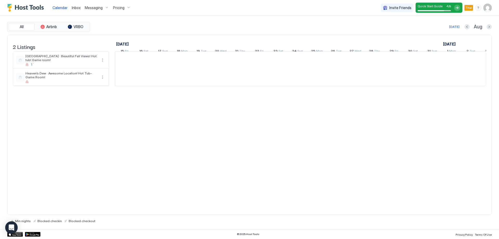
scroll to position [0, 289]
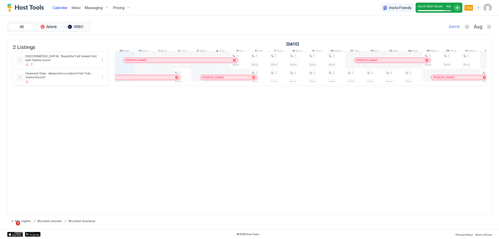
click at [485, 27] on div "Aug" at bounding box center [478, 27] width 27 height 6
click at [489, 28] on button "Next month" at bounding box center [489, 26] width 5 height 5
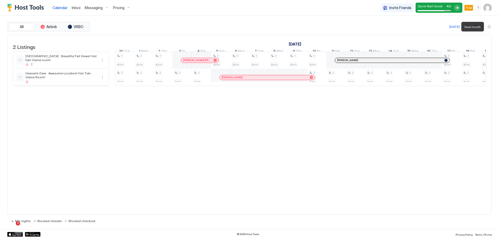
click at [489, 28] on button "Next month" at bounding box center [489, 26] width 5 height 5
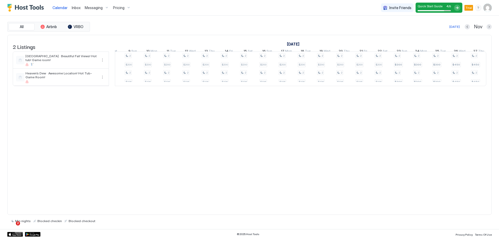
scroll to position [0, 0]
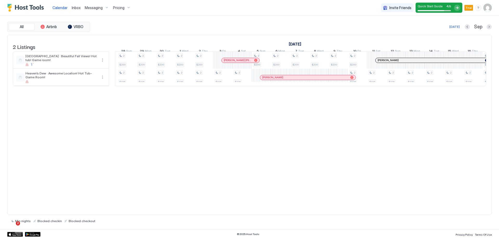
click at [191, 158] on div "2 Listings [DATE] [DATE] [DATE] 25 Thu 26 Fri 27 Sat 28 Sun 29 Mon 30 Tue 1 Wed…" at bounding box center [249, 125] width 485 height 180
click at [490, 10] on img "User profile" at bounding box center [488, 8] width 8 height 8
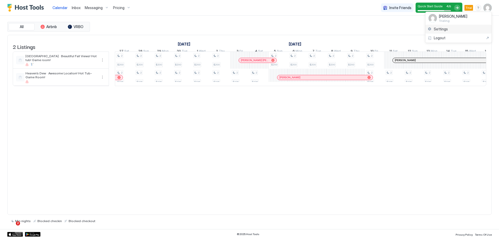
click at [454, 29] on div "Settings" at bounding box center [459, 29] width 66 height 9
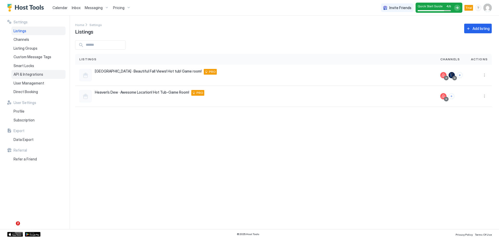
click at [43, 74] on div "API & Integrations" at bounding box center [38, 74] width 54 height 9
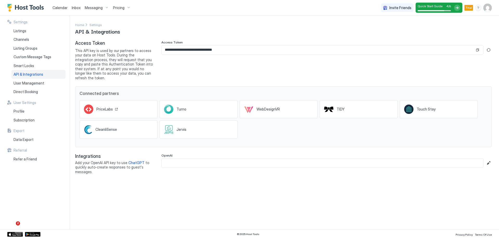
click at [136, 110] on div "PriceLabs" at bounding box center [119, 109] width 78 height 18
click at [32, 42] on div "Channels" at bounding box center [38, 39] width 54 height 9
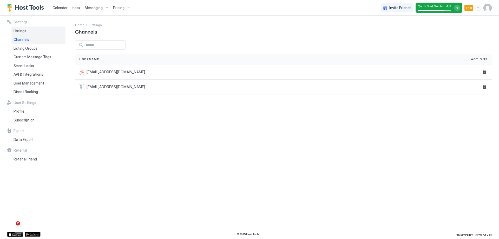
click at [32, 33] on div "Listings" at bounding box center [38, 31] width 54 height 9
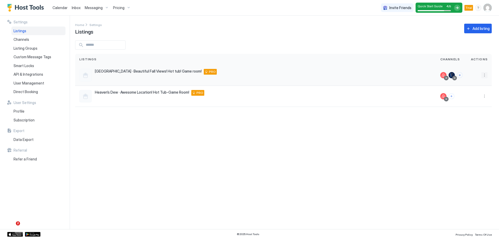
click at [484, 75] on button "More options" at bounding box center [484, 75] width 6 height 6
click at [472, 88] on div "Pricing" at bounding box center [471, 91] width 36 height 8
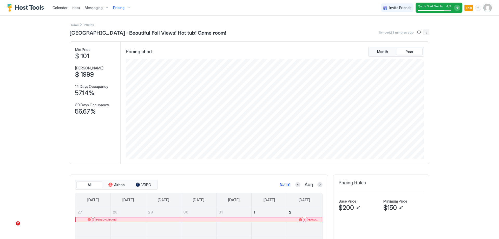
click at [427, 33] on button "More options" at bounding box center [426, 32] width 6 height 6
click at [417, 47] on span "Listing Settings" at bounding box center [415, 48] width 23 height 4
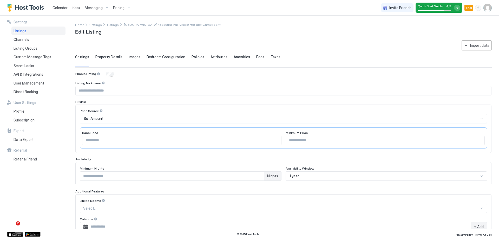
scroll to position [26, 0]
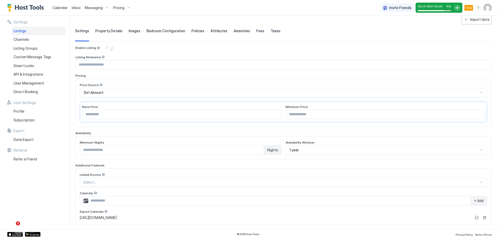
click at [127, 93] on div "Set Amount" at bounding box center [281, 92] width 395 height 5
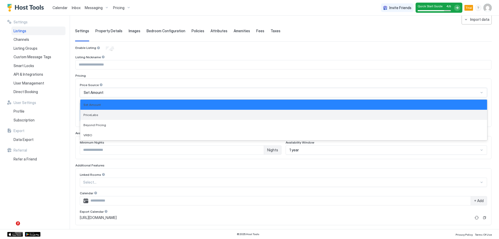
click at [117, 112] on div "PriceLabs" at bounding box center [283, 115] width 407 height 10
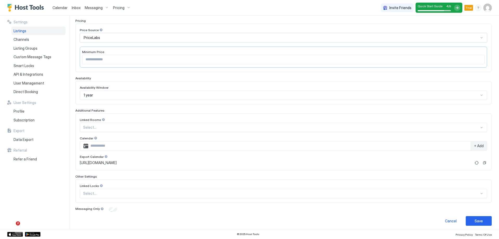
scroll to position [84, 0]
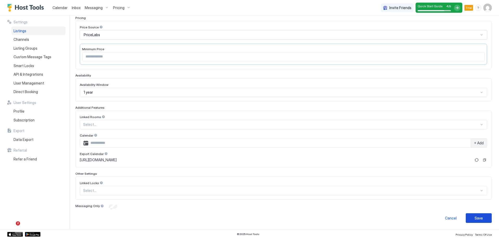
click at [475, 216] on div "Save" at bounding box center [479, 217] width 8 height 5
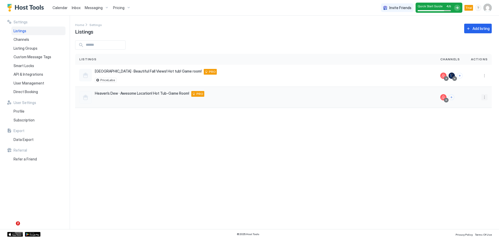
click at [485, 98] on button "More options" at bounding box center [484, 97] width 6 height 6
click at [466, 123] on div "Listing Settings" at bounding box center [471, 121] width 36 height 8
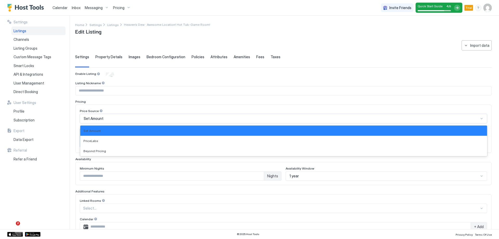
click at [103, 120] on div "Set Amount" at bounding box center [281, 118] width 395 height 5
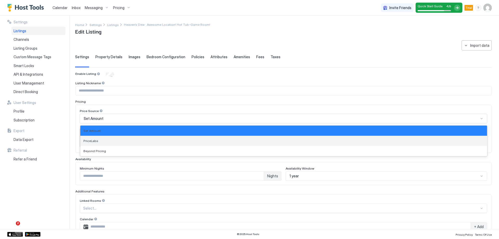
click at [103, 140] on div "PriceLabs" at bounding box center [283, 141] width 401 height 4
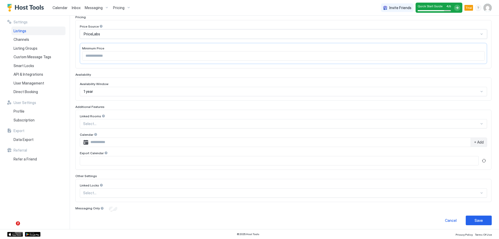
scroll to position [87, 0]
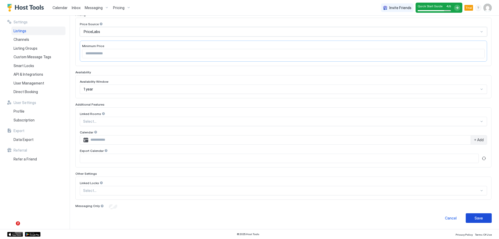
click at [470, 218] on button "Save" at bounding box center [479, 218] width 26 height 10
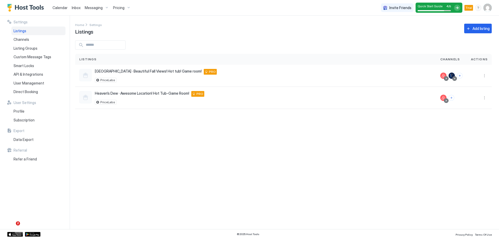
click at [60, 9] on span "Calendar" at bounding box center [60, 7] width 15 height 4
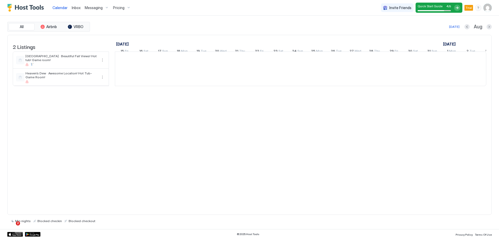
scroll to position [0, 289]
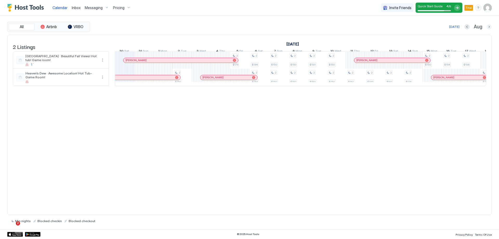
click at [489, 29] on button "Next month" at bounding box center [489, 26] width 5 height 5
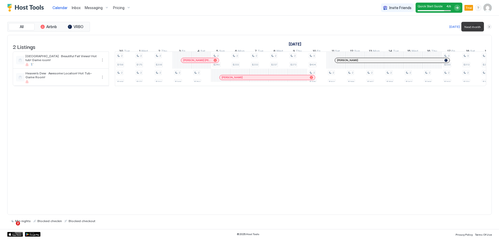
click at [489, 29] on button "Next month" at bounding box center [489, 26] width 5 height 5
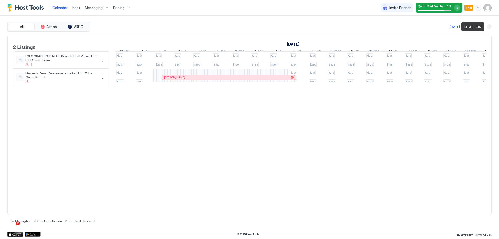
click at [489, 29] on button "Next month" at bounding box center [489, 26] width 5 height 5
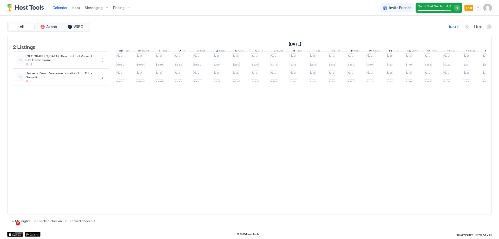
click at [467, 28] on button "Previous month" at bounding box center [467, 26] width 5 height 5
click at [468, 28] on button "Previous month" at bounding box center [467, 26] width 5 height 5
click at [489, 28] on button "Next month" at bounding box center [489, 26] width 5 height 5
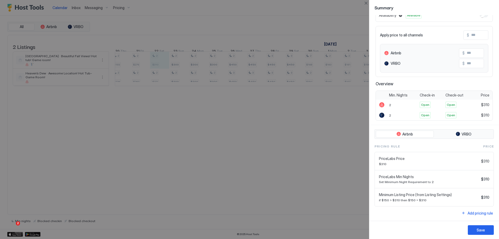
click at [276, 165] on div at bounding box center [249, 119] width 499 height 239
click at [179, 64] on div at bounding box center [249, 119] width 499 height 239
drag, startPoint x: 336, startPoint y: 194, endPoint x: 405, endPoint y: 199, distance: 68.8
click at [336, 194] on div at bounding box center [249, 119] width 499 height 239
click at [475, 230] on button "Save" at bounding box center [481, 230] width 26 height 10
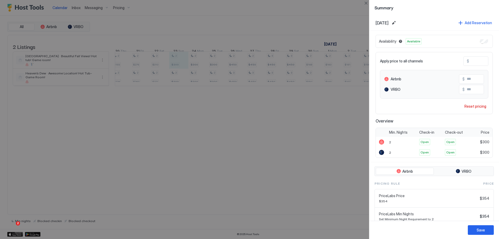
click at [432, 198] on span "PriceLabs Price" at bounding box center [428, 195] width 99 height 5
click at [465, 106] on div "Reset pricing" at bounding box center [476, 105] width 22 height 5
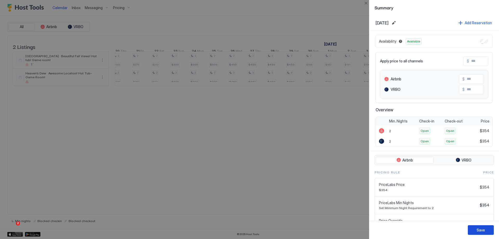
click at [477, 230] on div "Save" at bounding box center [481, 229] width 8 height 5
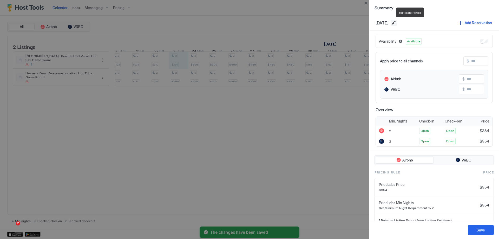
click at [397, 23] on button "Edit date range" at bounding box center [394, 23] width 6 height 6
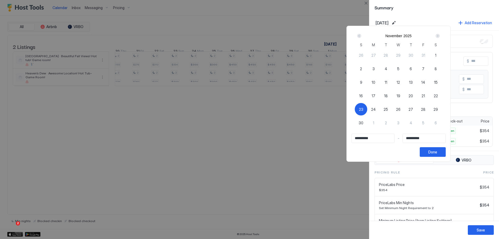
click at [440, 35] on div "Next" at bounding box center [438, 36] width 4 height 4
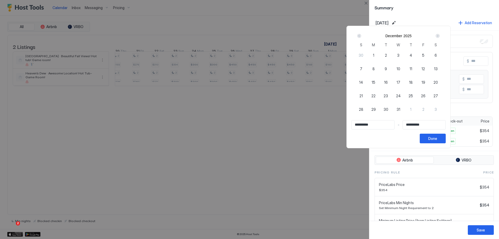
click at [400, 112] on span "31" at bounding box center [399, 109] width 4 height 5
type input "**********"
click at [417, 112] on div "1" at bounding box center [411, 109] width 12 height 12
type input "**********"
click at [393, 127] on input "**********" at bounding box center [373, 124] width 43 height 9
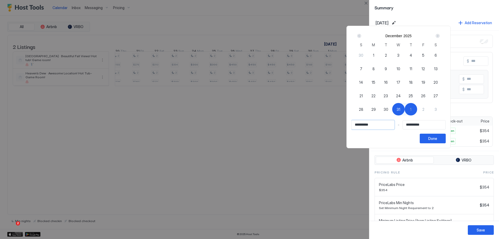
click at [361, 36] on div "Prev" at bounding box center [359, 36] width 4 height 4
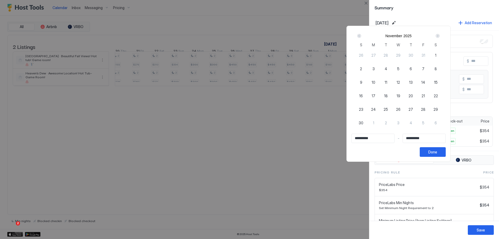
click at [442, 56] on div "1" at bounding box center [436, 55] width 12 height 12
type input "**********"
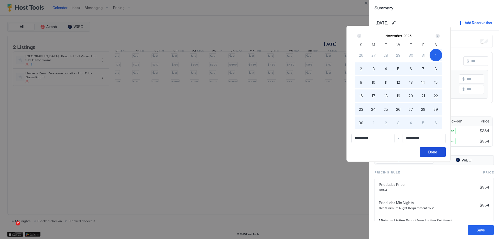
click at [446, 156] on button "Done" at bounding box center [433, 152] width 26 height 10
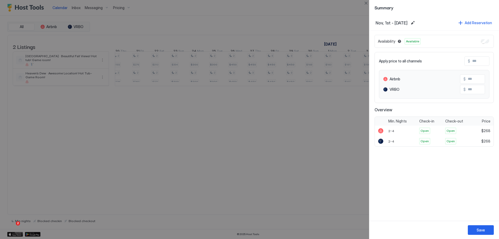
click at [338, 149] on div at bounding box center [249, 119] width 499 height 239
click at [478, 228] on div "Save" at bounding box center [481, 229] width 8 height 5
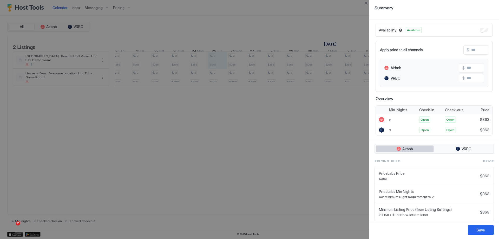
scroll to position [0, 0]
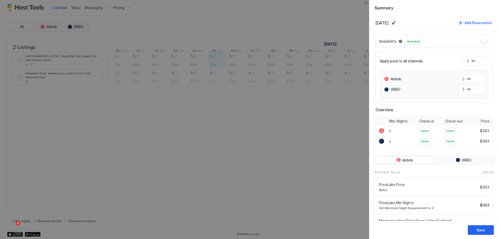
click at [397, 21] on button "Edit date range" at bounding box center [394, 23] width 6 height 6
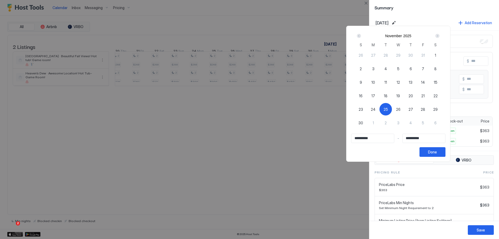
click at [392, 114] on div "25" at bounding box center [386, 109] width 12 height 12
click at [392, 109] on div "25" at bounding box center [386, 109] width 12 height 12
type input "**********"
click at [405, 108] on div "26" at bounding box center [398, 109] width 12 height 12
type input "**********"
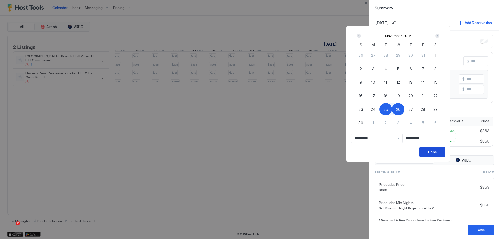
click at [446, 155] on button "Done" at bounding box center [433, 152] width 26 height 10
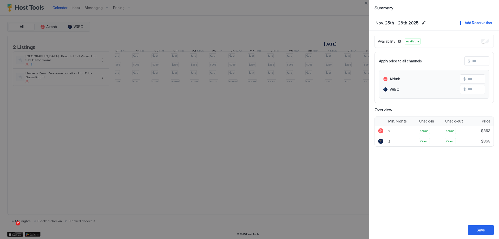
click at [320, 142] on div at bounding box center [249, 119] width 499 height 239
click at [472, 58] on input "Input Field" at bounding box center [491, 61] width 42 height 9
click at [474, 229] on button "Save" at bounding box center [481, 230] width 26 height 10
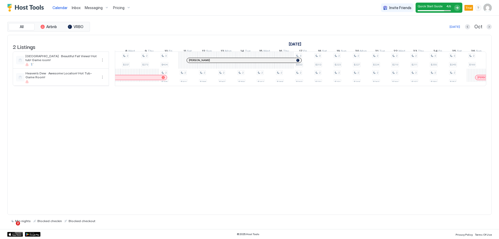
scroll to position [0, 152]
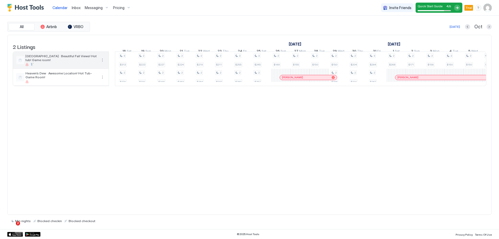
click at [101, 63] on button "More options" at bounding box center [102, 60] width 6 height 6
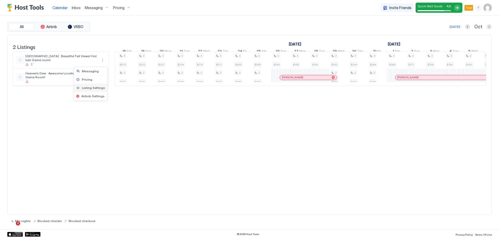
click at [100, 88] on span "Listing Settings" at bounding box center [93, 88] width 23 height 4
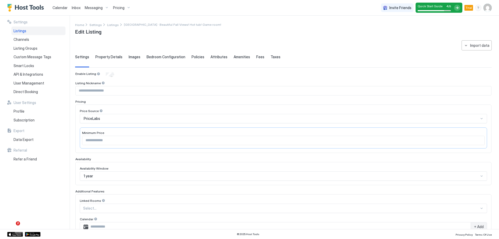
click at [63, 6] on span "Calendar" at bounding box center [60, 7] width 15 height 4
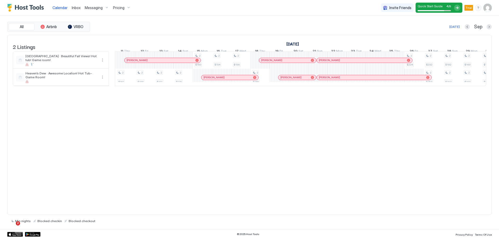
scroll to position [0, 664]
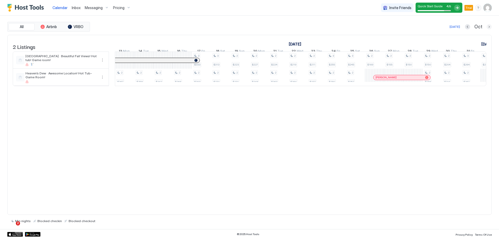
click at [488, 27] on button "Next month" at bounding box center [489, 26] width 5 height 5
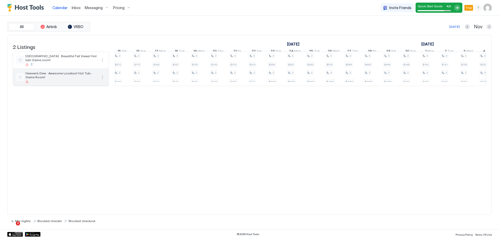
click at [105, 80] on button "More options" at bounding box center [102, 77] width 6 height 6
click at [95, 105] on span "Listing Settings" at bounding box center [93, 105] width 23 height 4
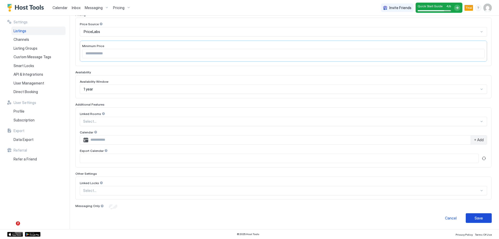
drag, startPoint x: 477, startPoint y: 221, endPoint x: 357, endPoint y: 163, distance: 133.1
click at [477, 221] on button "Save" at bounding box center [479, 218] width 26 height 10
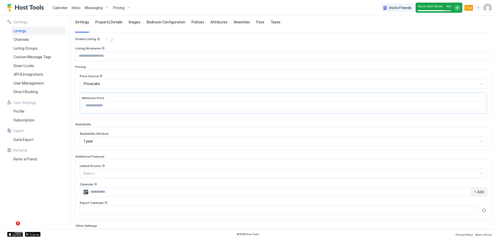
click at [60, 9] on span "Calendar" at bounding box center [60, 7] width 15 height 4
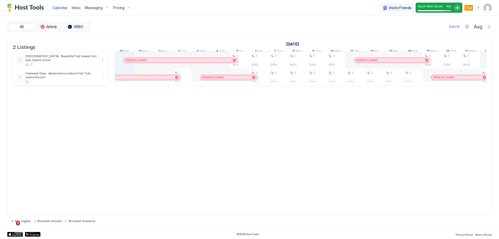
click at [488, 28] on button "Next month" at bounding box center [489, 26] width 5 height 5
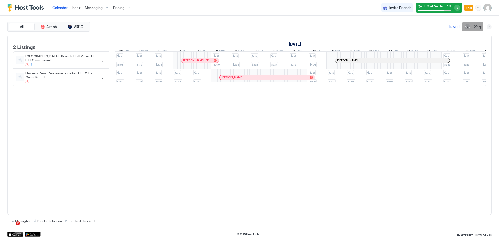
click at [488, 28] on button "Next month" at bounding box center [489, 26] width 5 height 5
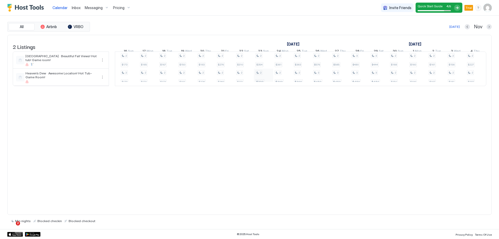
click at [271, 81] on div "2 $242 2 $268 3 $333 2 $293 3 $313 2 $270 2 $223 2 $231 2 $227 2 $248 2 $224 2 …" at bounding box center [71, 69] width 1135 height 34
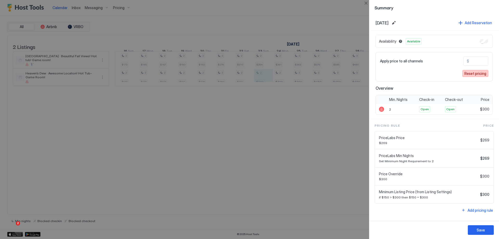
click at [474, 73] on div "Reset pricing" at bounding box center [476, 73] width 22 height 5
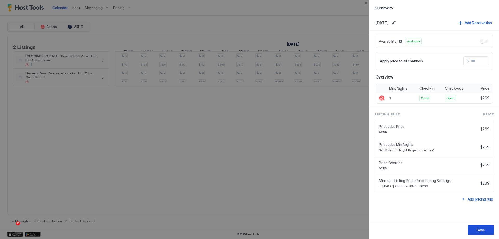
click at [478, 229] on div "Save" at bounding box center [481, 229] width 8 height 5
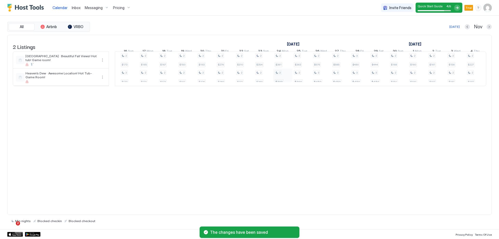
click at [286, 81] on div "2 $242 2 $268 3 $333 2 $293 3 $313 2 $270 2 $223 2 $231 2 $227 2 $248 2 $224 2 …" at bounding box center [71, 69] width 1135 height 34
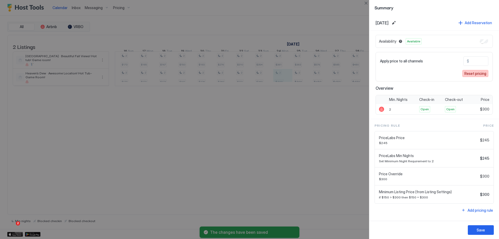
click at [470, 73] on div "Reset pricing" at bounding box center [476, 73] width 22 height 5
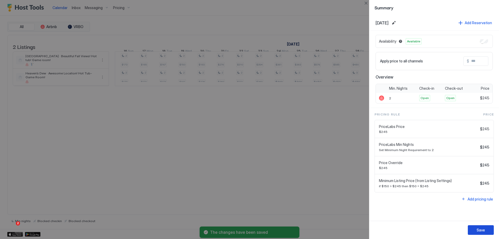
click at [483, 226] on button "Save" at bounding box center [481, 230] width 26 height 10
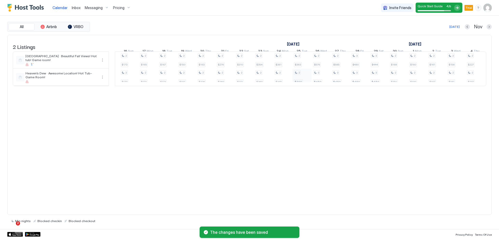
click at [309, 82] on div "2 $242 2 $268 3 $333 2 $293 3 $313 2 $270 2 $223 2 $231 2 $227 2 $248 2 $224 2 …" at bounding box center [71, 69] width 1135 height 34
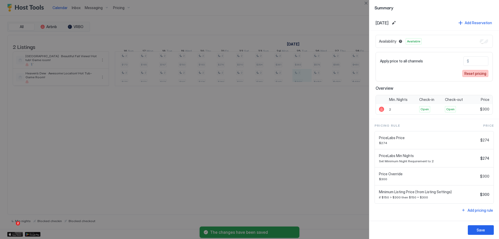
click at [471, 76] on button "Reset pricing" at bounding box center [475, 73] width 26 height 7
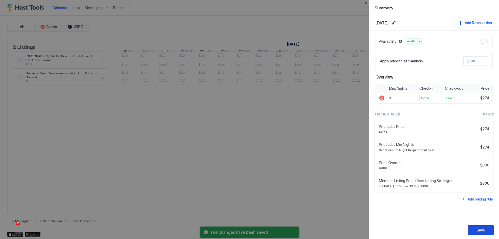
click at [478, 230] on div "Save" at bounding box center [481, 229] width 8 height 5
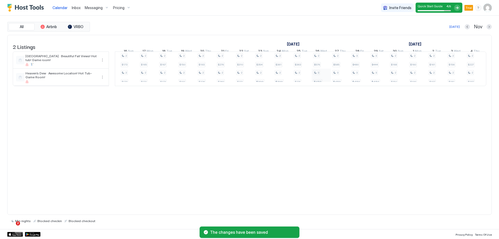
click at [322, 82] on div "2 $242 2 $268 3 $333 2 $293 3 $313 2 $270 2 $223 2 $231 2 $227 2 $248 2 $224 2 …" at bounding box center [71, 69] width 1135 height 34
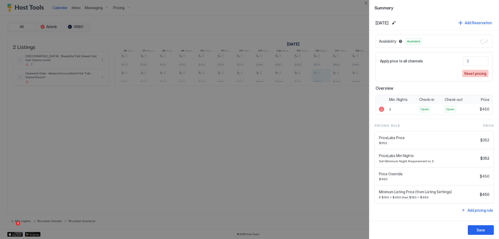
click at [477, 75] on div "Reset pricing" at bounding box center [476, 73] width 22 height 5
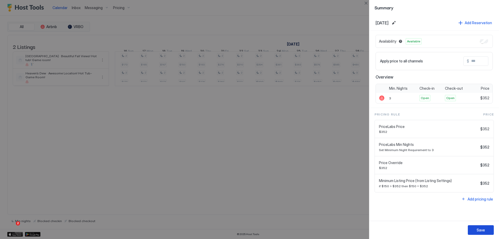
click at [487, 233] on button "Save" at bounding box center [481, 230] width 26 height 10
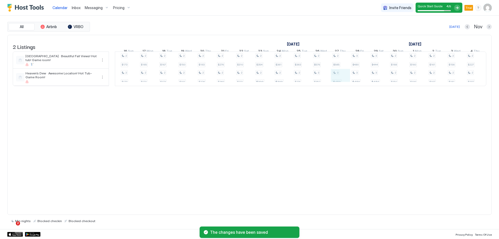
click at [346, 84] on div "2 $242 2 $268 3 $333 2 $293 3 $313 2 $270 2 $223 2 $231 2 $227 2 $248 2 $224 2 …" at bounding box center [71, 69] width 1135 height 34
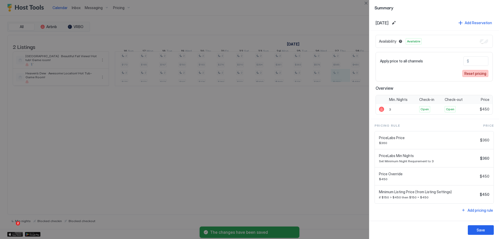
click at [472, 75] on div "Reset pricing" at bounding box center [476, 73] width 22 height 5
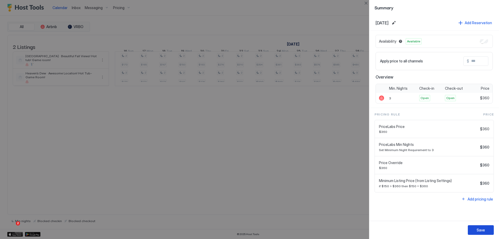
click at [480, 230] on div "Save" at bounding box center [481, 229] width 8 height 5
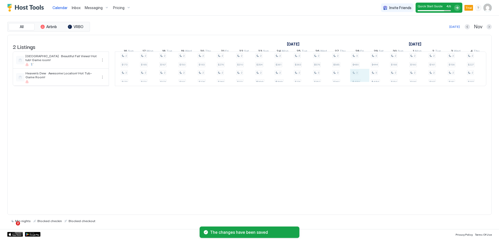
click at [363, 82] on div "2 $242 2 $268 3 $333 2 $293 3 $313 2 $270 2 $223 2 $231 2 $227 2 $248 2 $224 2 …" at bounding box center [71, 69] width 1135 height 34
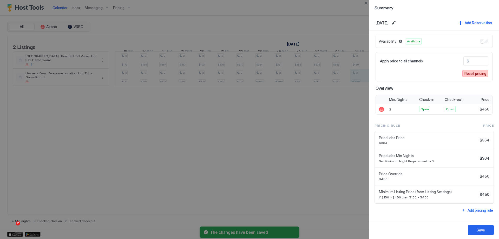
click at [475, 75] on div "Reset pricing" at bounding box center [476, 73] width 22 height 5
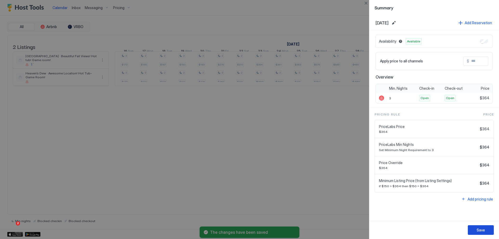
click at [483, 232] on div "Save" at bounding box center [481, 229] width 8 height 5
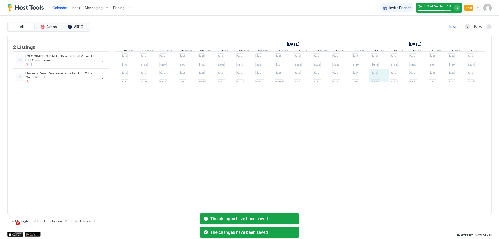
click at [383, 81] on div "2 $242 2 $268 3 $333 2 $293 3 $313 2 $270 2 $223 2 $231 2 $227 2 $248 2 $224 2 …" at bounding box center [71, 69] width 1135 height 34
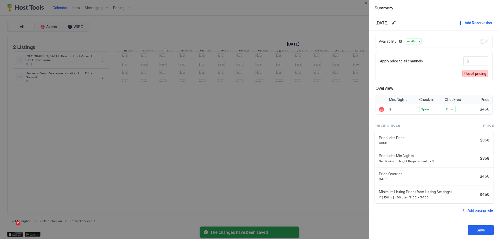
click at [479, 74] on div "Reset pricing" at bounding box center [476, 73] width 22 height 5
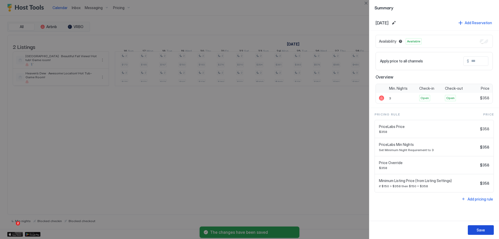
click at [485, 229] on div "Save" at bounding box center [481, 229] width 8 height 5
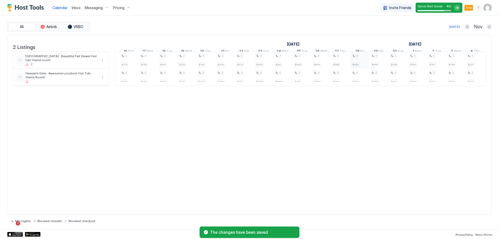
click at [362, 68] on div "2 $242 2 $268 3 $333 2 $293 3 $313 2 $270 2 $223 2 $231 2 $227 2 $248 2 $224 2 …" at bounding box center [71, 69] width 1135 height 34
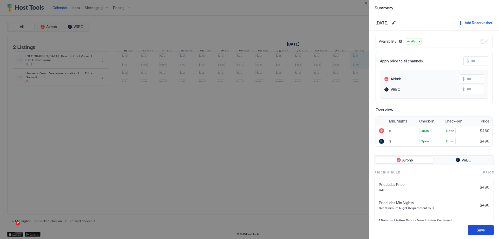
click at [485, 230] on button "Save" at bounding box center [481, 230] width 26 height 10
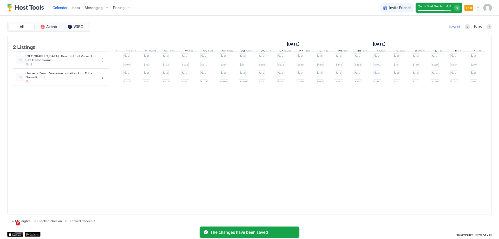
scroll to position [0, 691]
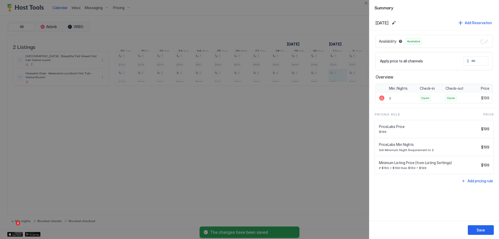
click at [338, 170] on div at bounding box center [249, 119] width 499 height 239
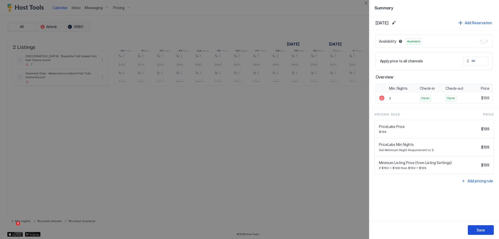
click at [490, 228] on button "Save" at bounding box center [481, 230] width 26 height 10
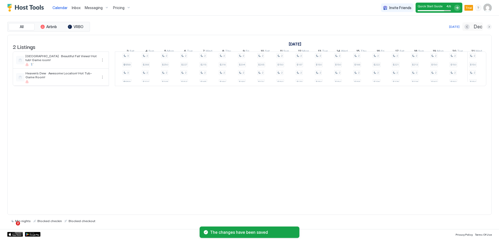
scroll to position [0, 366]
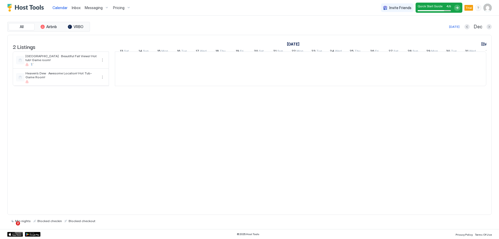
click at [252, 124] on div "2 Listings November 2025 December 2025 January 2026 24 Mon 25 Tue 26 Wed 27 Thu…" at bounding box center [249, 125] width 485 height 180
click at [257, 59] on div at bounding box center [257, 60] width 19 height 17
click at [262, 67] on div at bounding box center [257, 60] width 19 height 17
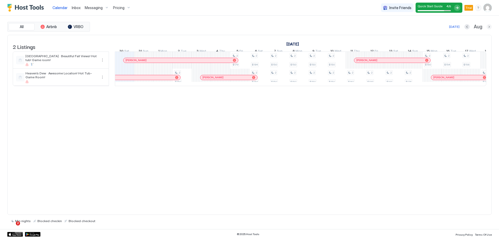
click at [490, 28] on button "Next month" at bounding box center [489, 26] width 5 height 5
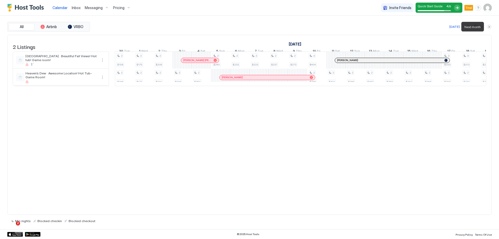
click at [490, 28] on button "Next month" at bounding box center [489, 26] width 5 height 5
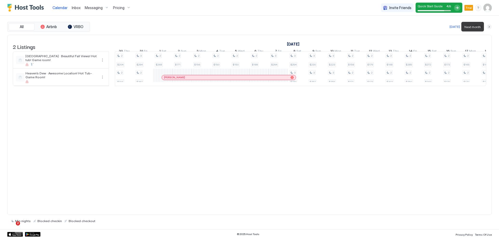
click at [490, 28] on button "Next month" at bounding box center [489, 26] width 5 height 5
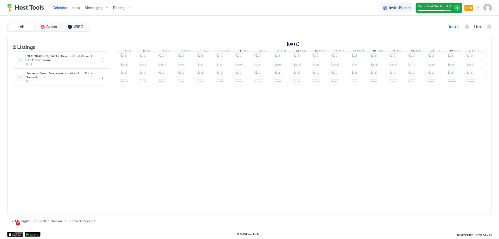
scroll to position [0, 513]
click at [195, 67] on div "2 $272 2 $249 2 $173 2 $179 2 $165 2 $170 2 $167 2 $173 2 $150 2 $191 2 $193 2 …" at bounding box center [57, 69] width 1135 height 34
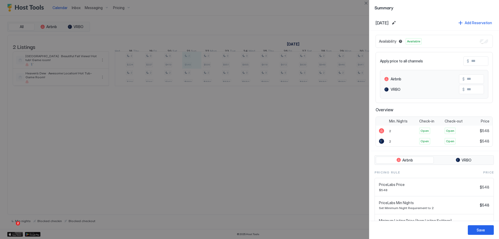
click at [304, 162] on div at bounding box center [249, 119] width 499 height 239
click at [481, 231] on div "Save" at bounding box center [481, 229] width 8 height 5
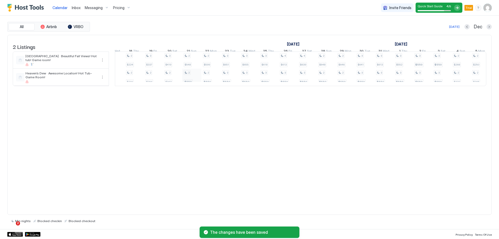
click at [197, 82] on div "2 $272 2 $249 2 $173 2 $179 2 $165 2 $170 2 $167 2 $173 2 $150 2 $191 2 $193 2 …" at bounding box center [57, 69] width 1135 height 34
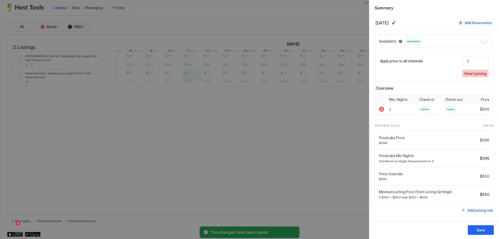
click at [481, 73] on div "Reset pricing" at bounding box center [476, 73] width 22 height 5
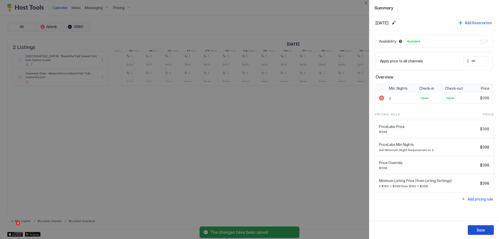
click at [488, 231] on button "Save" at bounding box center [481, 230] width 26 height 10
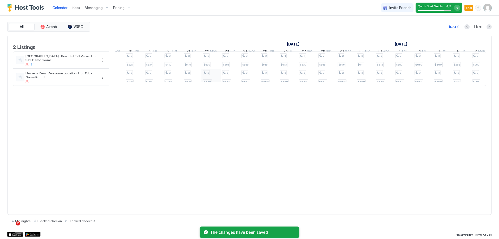
click at [216, 82] on div "2 $272 2 $249 2 $173 2 $179 2 $165 2 $170 2 $167 2 $173 2 $150 2 $191 2 $193 2 …" at bounding box center [57, 69] width 1135 height 34
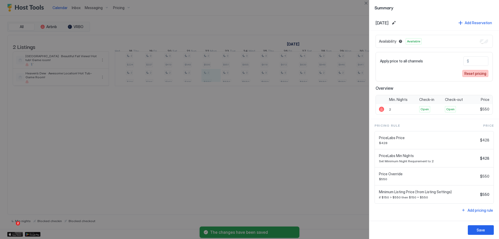
click at [478, 74] on div "Reset pricing" at bounding box center [476, 73] width 22 height 5
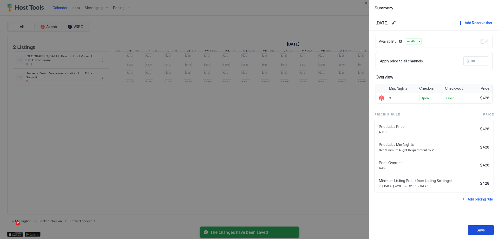
click at [479, 229] on div "Save" at bounding box center [481, 229] width 8 height 5
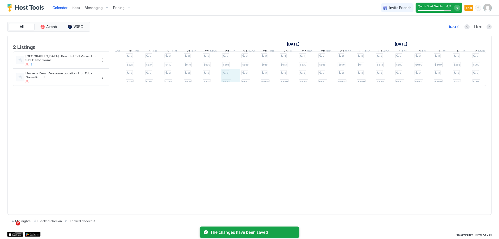
click at [233, 80] on div "2 $272 2 $249 2 $173 2 $179 2 $165 2 $170 2 $167 2 $173 2 $150 2 $191 2 $193 2 …" at bounding box center [57, 69] width 1135 height 34
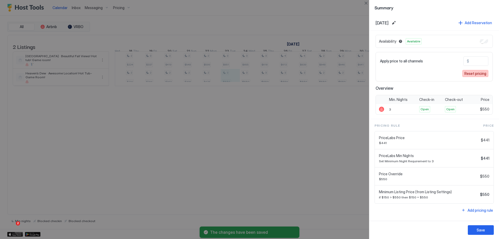
click at [476, 70] on button "Reset pricing" at bounding box center [475, 73] width 26 height 7
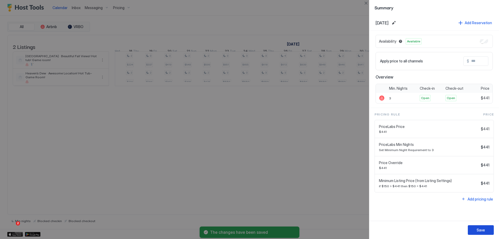
click at [482, 228] on div "Save" at bounding box center [481, 229] width 8 height 5
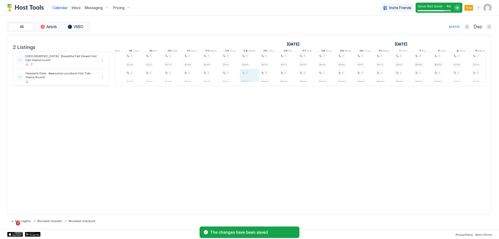
click at [254, 80] on div "2 $272 2 $249 2 $173 2 $179 2 $165 2 $170 2 $167 2 $173 2 $150 2 $191 2 $193 2 …" at bounding box center [57, 69] width 1135 height 34
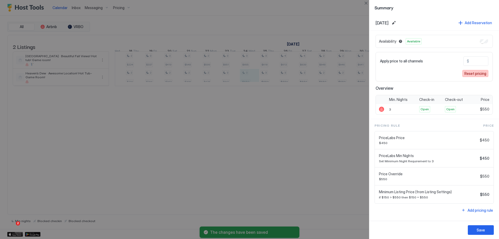
click at [480, 72] on div "Reset pricing" at bounding box center [476, 73] width 22 height 5
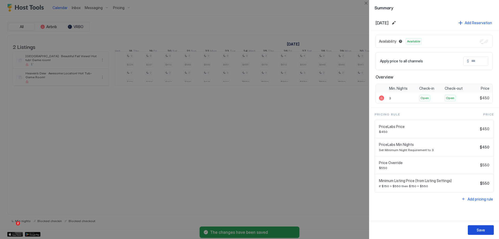
click at [486, 229] on button "Save" at bounding box center [481, 230] width 26 height 10
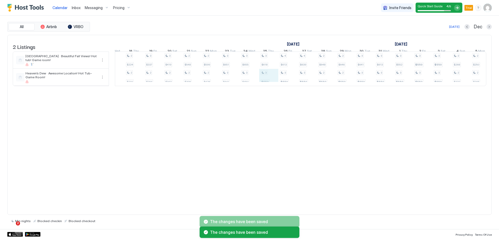
click at [274, 82] on div "2 $272 2 $249 2 $173 2 $179 2 $165 2 $170 2 $167 2 $173 2 $150 2 $191 2 $193 2 …" at bounding box center [57, 69] width 1135 height 34
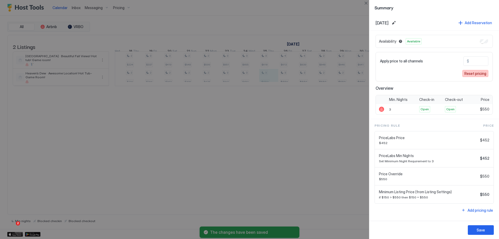
click at [476, 76] on button "Reset pricing" at bounding box center [475, 73] width 26 height 7
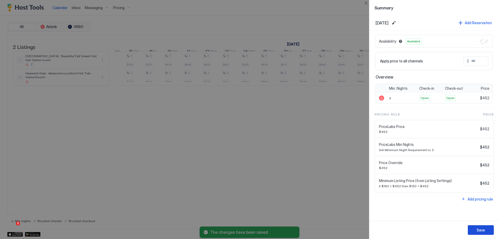
click at [484, 231] on div "Save" at bounding box center [481, 229] width 8 height 5
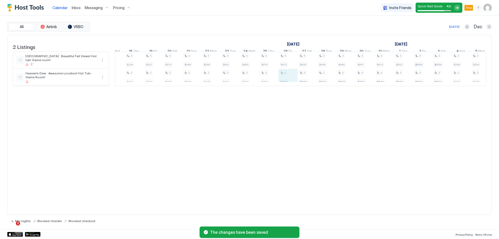
click at [293, 79] on div "2 $272 2 $249 2 $173 2 $179 2 $165 2 $170 2 $167 2 $173 2 $150 2 $191 2 $193 2 …" at bounding box center [57, 69] width 1135 height 34
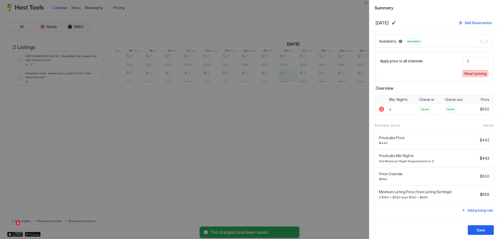
click at [473, 73] on div "Reset pricing" at bounding box center [476, 73] width 22 height 5
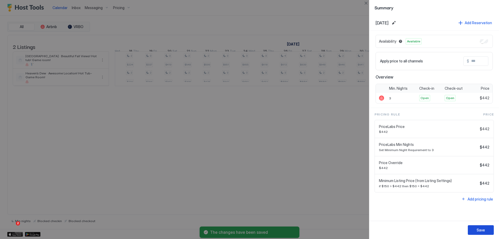
click at [479, 232] on div "Save" at bounding box center [481, 229] width 8 height 5
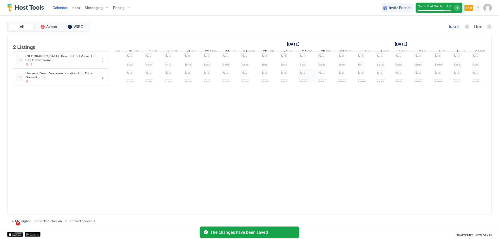
click at [311, 80] on div "2 $272 2 $249 2 $173 2 $179 2 $165 2 $170 2 $167 2 $173 2 $150 2 $191 2 $193 2 …" at bounding box center [57, 69] width 1135 height 34
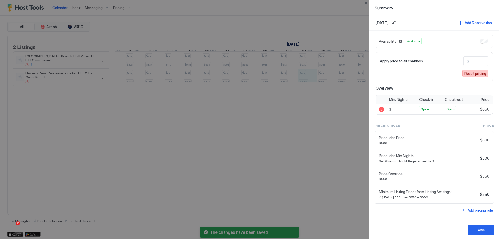
drag, startPoint x: 470, startPoint y: 76, endPoint x: 472, endPoint y: 80, distance: 4.9
click at [470, 76] on div "Reset pricing" at bounding box center [476, 73] width 22 height 5
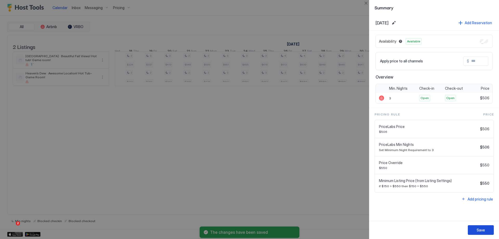
click at [484, 231] on div "Save" at bounding box center [481, 229] width 8 height 5
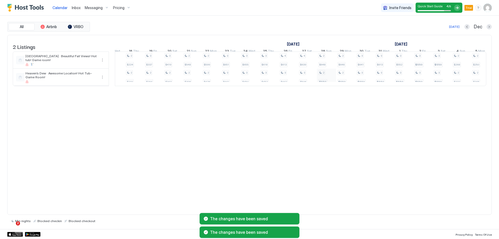
click at [334, 79] on div "2 $272 2 $249 2 $173 2 $179 2 $165 2 $170 2 $167 2 $173 2 $150 2 $191 2 $193 2 …" at bounding box center [57, 69] width 1135 height 34
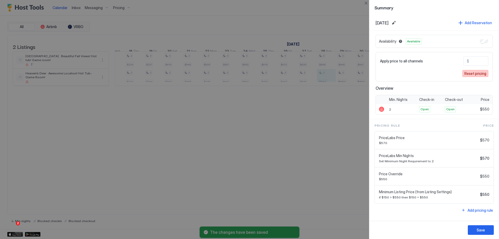
click at [472, 77] on button "Reset pricing" at bounding box center [475, 73] width 26 height 7
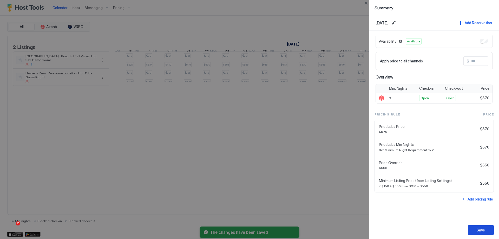
click at [485, 227] on div "Save" at bounding box center [481, 229] width 8 height 5
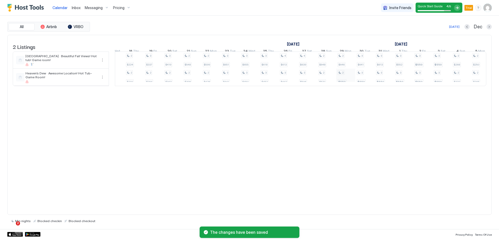
click at [350, 83] on div "2 $272 2 $249 2 $173 2 $179 2 $165 2 $170 2 $167 2 $173 2 $150 2 $191 2 $193 2 …" at bounding box center [57, 69] width 1135 height 34
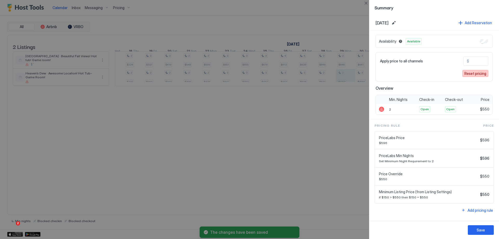
click at [479, 76] on div "Reset pricing" at bounding box center [476, 73] width 22 height 5
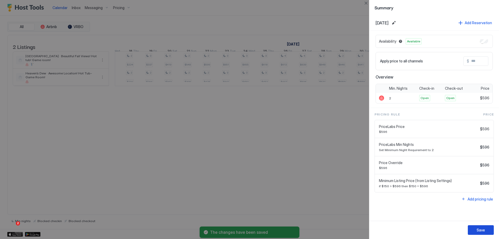
click at [472, 230] on button "Save" at bounding box center [481, 230] width 26 height 10
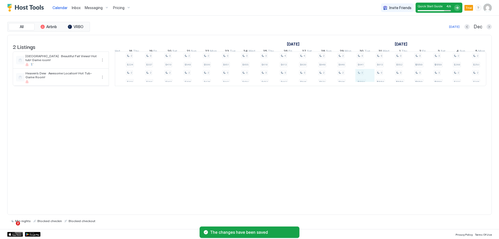
click at [369, 81] on div "2 $272 2 $249 2 $173 2 $179 2 $165 2 $170 2 $167 2 $173 2 $150 2 $191 2 $193 2 …" at bounding box center [57, 69] width 1135 height 34
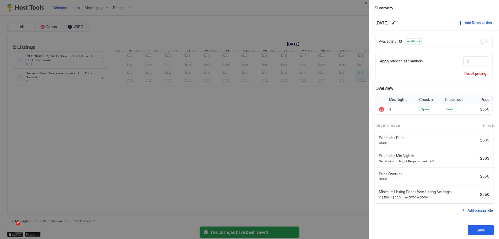
click at [469, 79] on div "Apply price to all channels $ *** Reset pricing" at bounding box center [434, 66] width 117 height 29
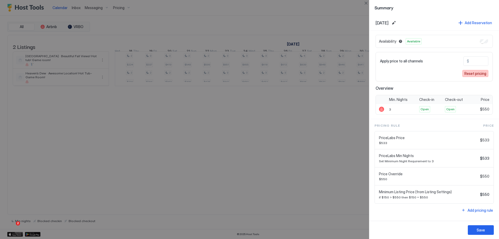
click at [471, 75] on div "Reset pricing" at bounding box center [476, 73] width 22 height 5
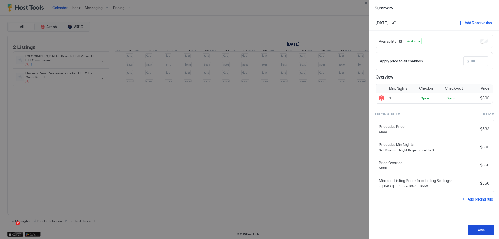
click at [485, 231] on button "Save" at bounding box center [481, 230] width 26 height 10
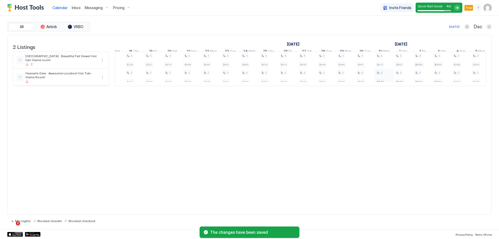
click at [387, 83] on div "2 $272 2 $249 2 $173 2 $179 2 $165 2 $170 2 $167 2 $173 2 $150 2 $191 2 $193 2 …" at bounding box center [57, 69] width 1135 height 34
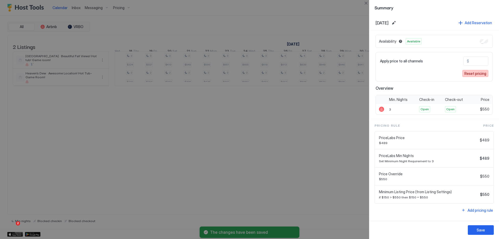
click at [466, 73] on div "Reset pricing" at bounding box center [476, 73] width 22 height 5
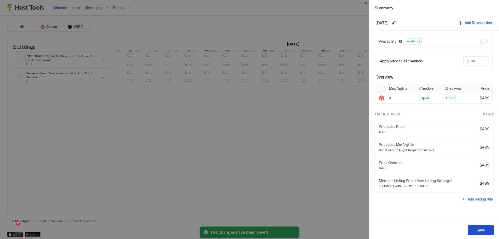
click at [478, 232] on div "Save" at bounding box center [481, 229] width 8 height 5
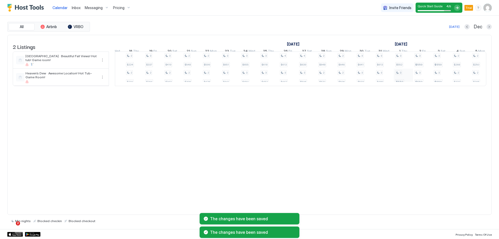
click at [409, 82] on div "2 $272 2 $249 2 $173 2 $179 2 $165 2 $170 2 $167 2 $173 2 $150 2 $191 2 $193 2 …" at bounding box center [57, 69] width 1135 height 34
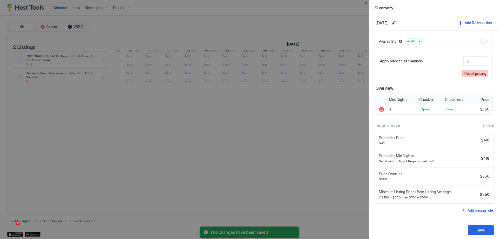
click at [474, 74] on div "Reset pricing" at bounding box center [476, 73] width 22 height 5
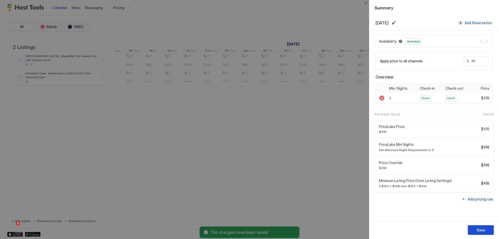
click at [483, 230] on div "Save" at bounding box center [481, 229] width 8 height 5
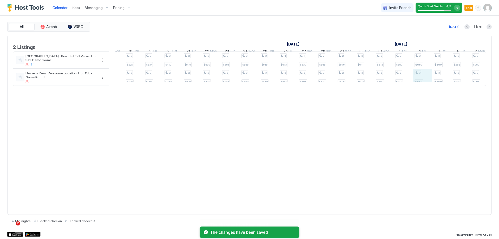
click at [429, 83] on div "2 $272 2 $249 2 $173 2 $179 2 $165 2 $170 2 $167 2 $173 2 $150 2 $191 2 $193 2 …" at bounding box center [57, 69] width 1135 height 34
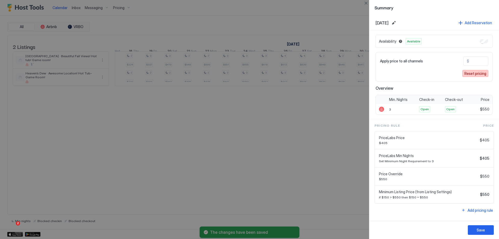
click at [475, 73] on div "Reset pricing" at bounding box center [476, 73] width 22 height 5
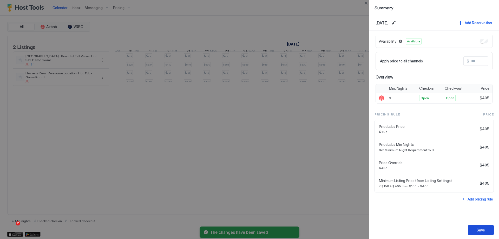
click at [478, 234] on button "Save" at bounding box center [481, 230] width 26 height 10
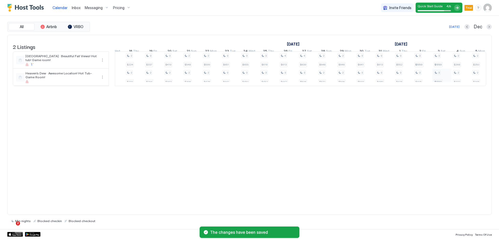
click at [446, 83] on div "2 $272 2 $249 2 $173 2 $179 2 $165 2 $170 2 $167 2 $173 2 $150 2 $191 2 $193 2 …" at bounding box center [57, 69] width 1135 height 34
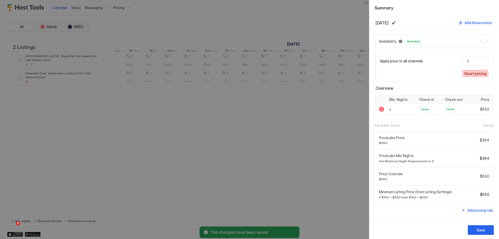
click at [470, 76] on div "Reset pricing" at bounding box center [476, 73] width 22 height 5
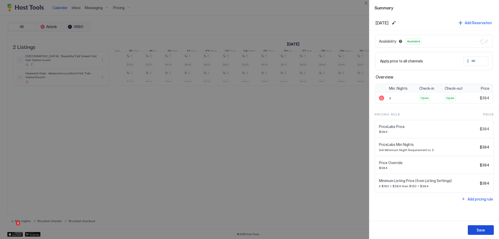
click at [478, 231] on div "Save" at bounding box center [481, 229] width 8 height 5
